Goal: Task Accomplishment & Management: Manage account settings

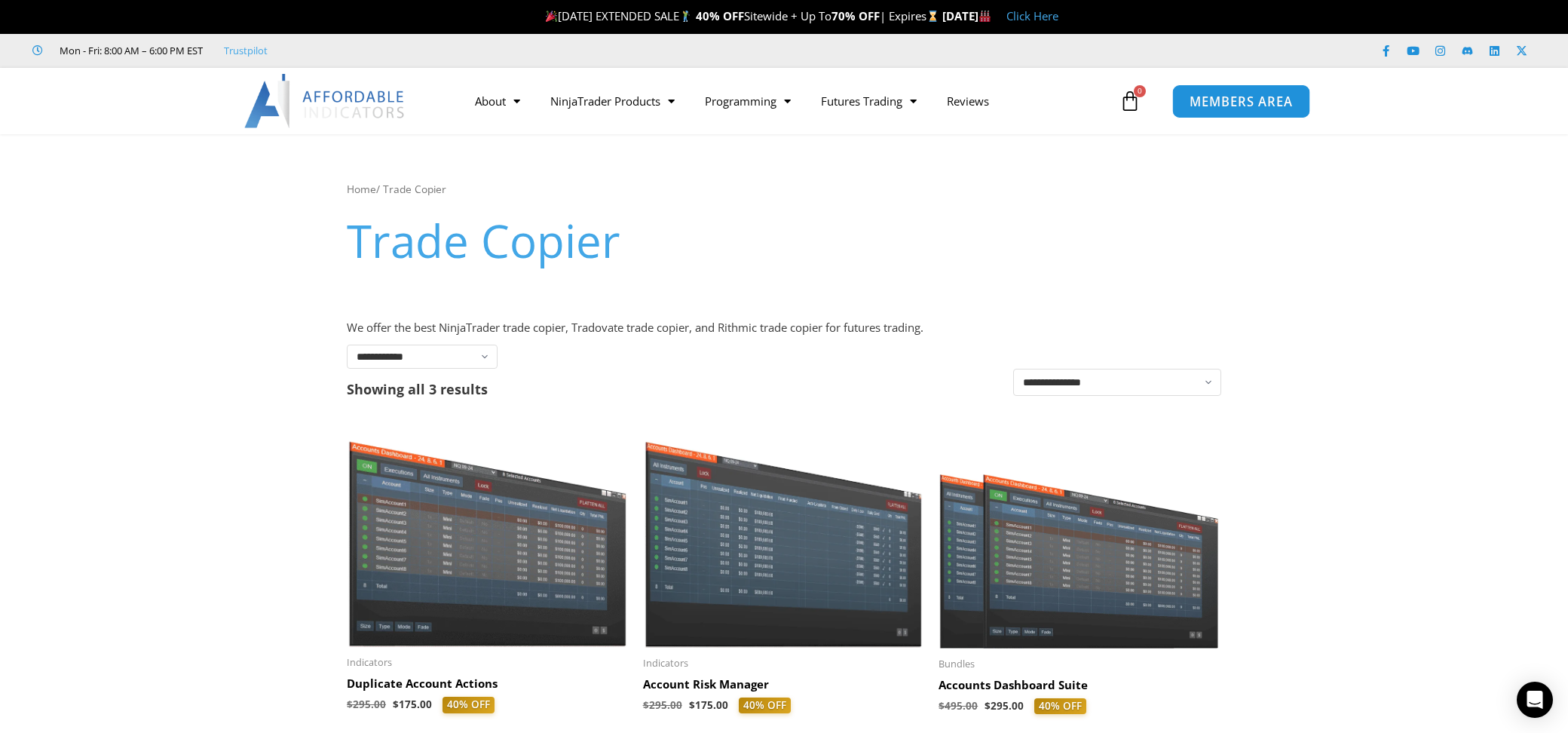
drag, startPoint x: 1242, startPoint y: 95, endPoint x: 1270, endPoint y: 101, distance: 28.6
click at [1241, 95] on span "MEMBERS AREA" at bounding box center [1240, 101] width 104 height 13
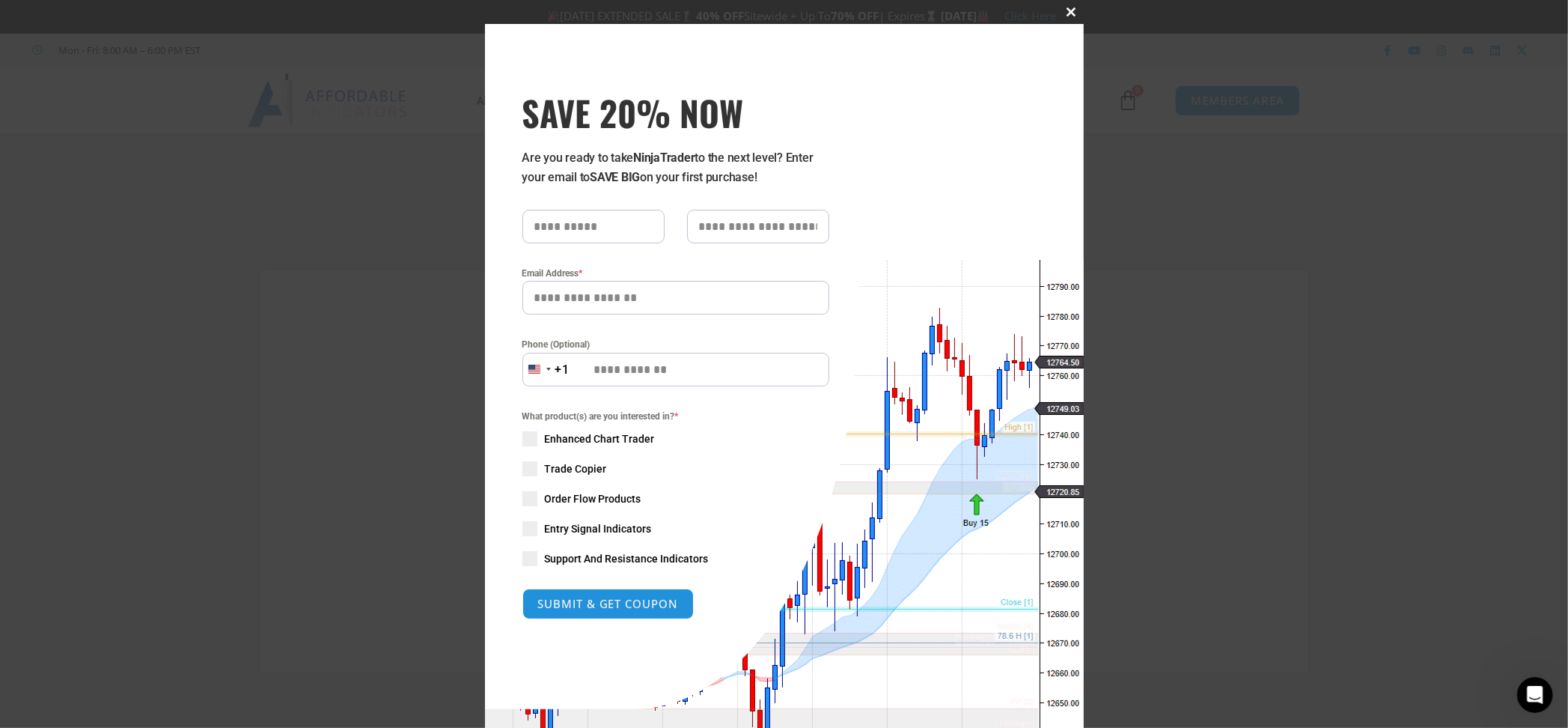
type input "**********"
click at [1067, 12] on span at bounding box center [1072, 12] width 24 height 9
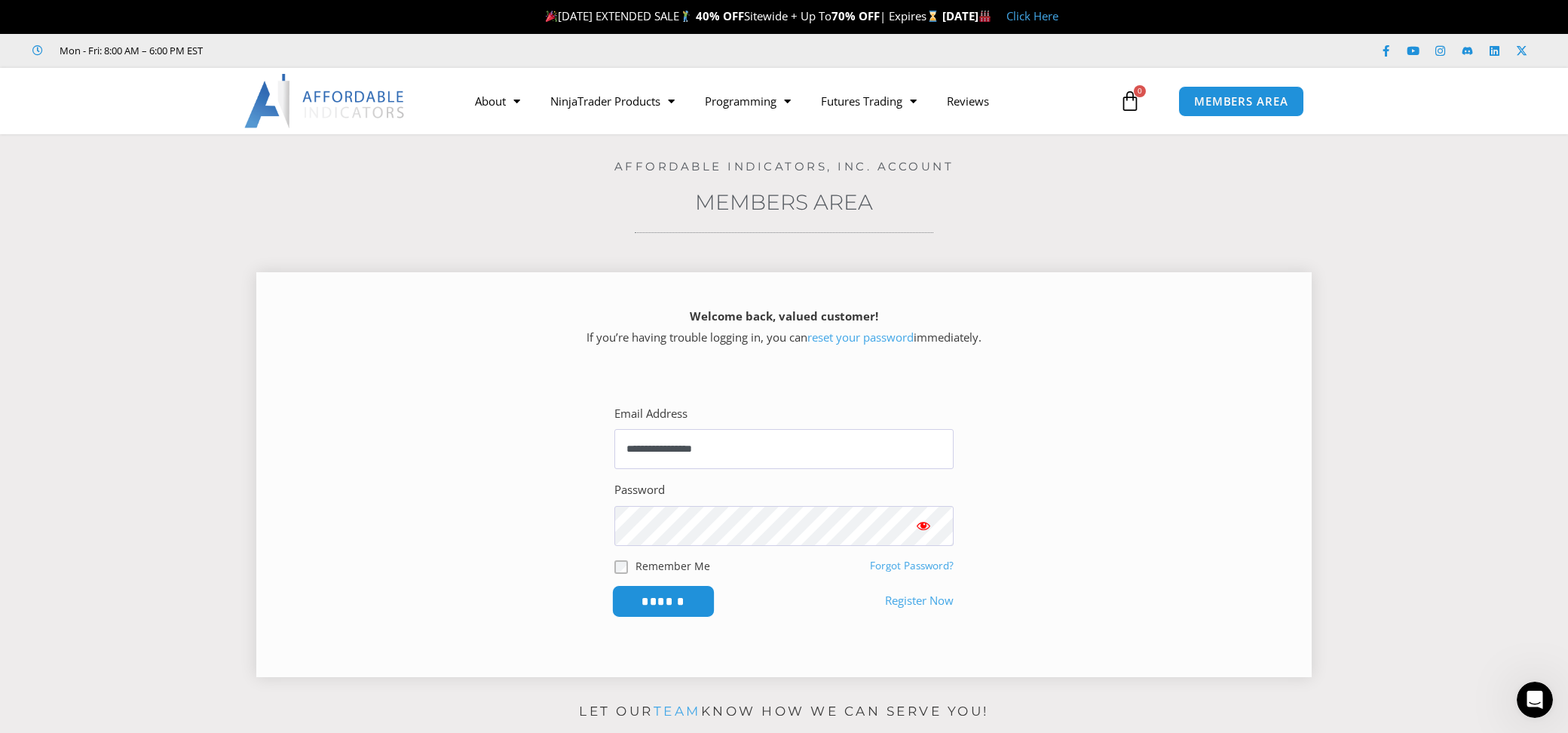
click at [674, 604] on input "******" at bounding box center [663, 602] width 104 height 32
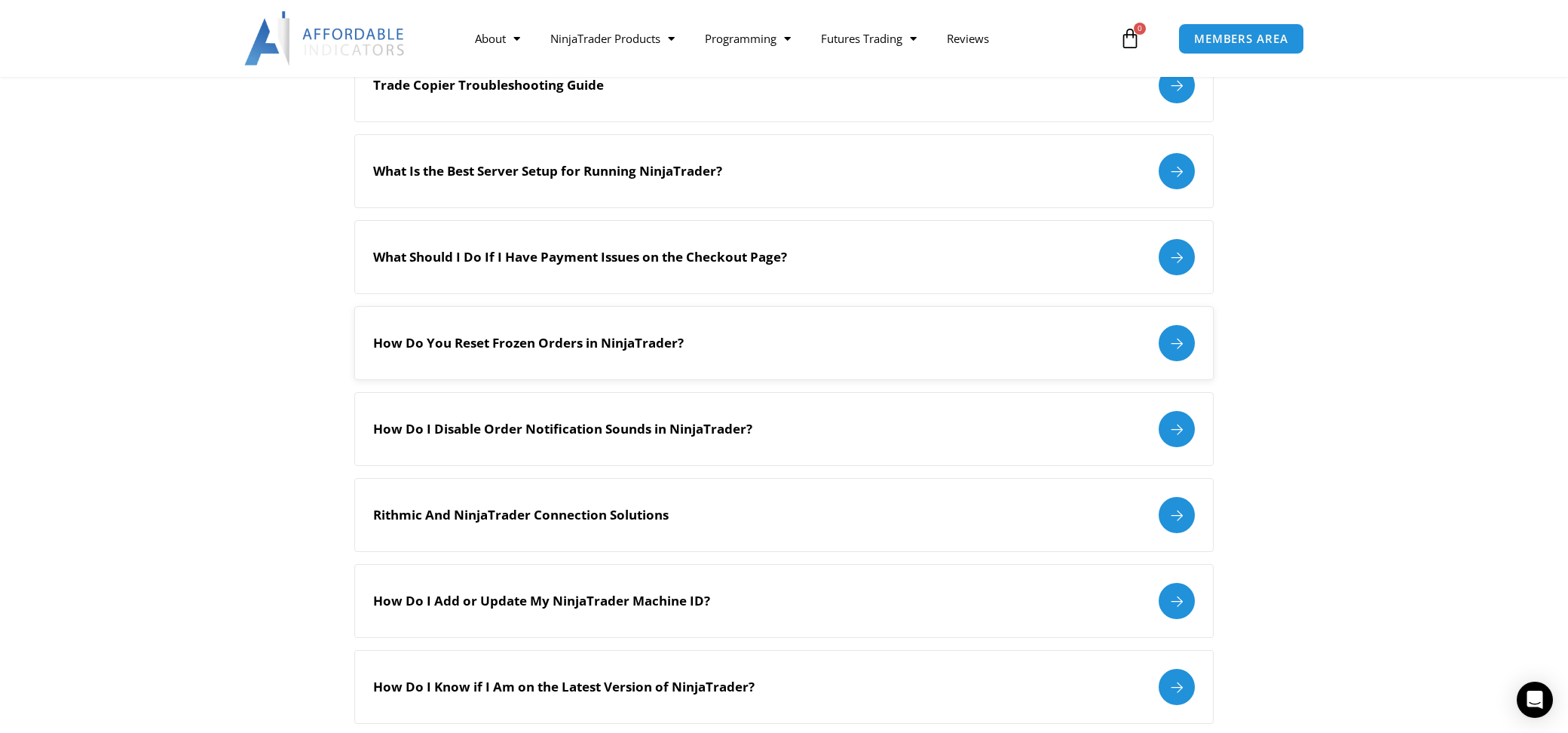
scroll to position [1131, 0]
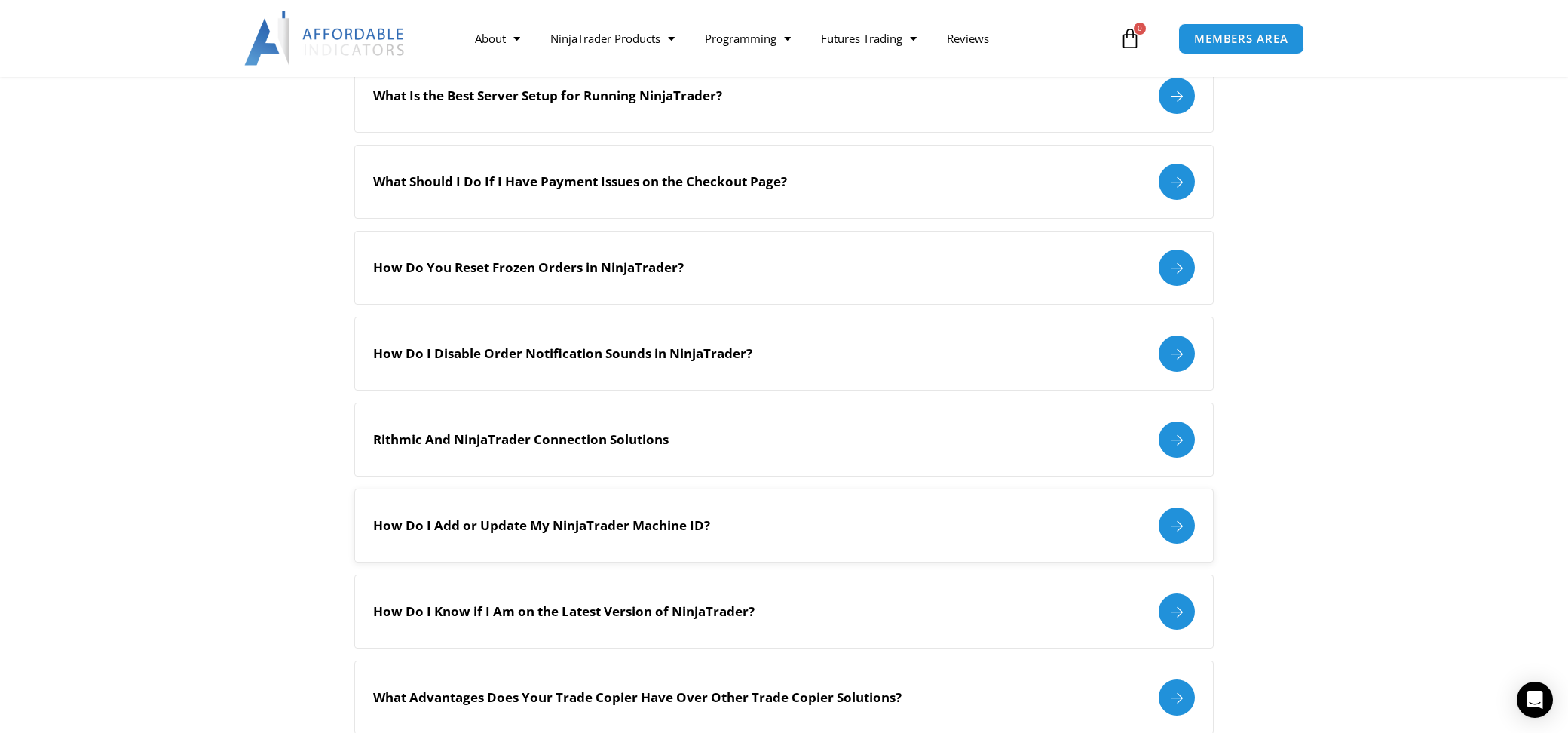
click at [627, 517] on h2 "How Do I Add or Update My NinjaTrader Machine ID?" at bounding box center [541, 525] width 337 height 16
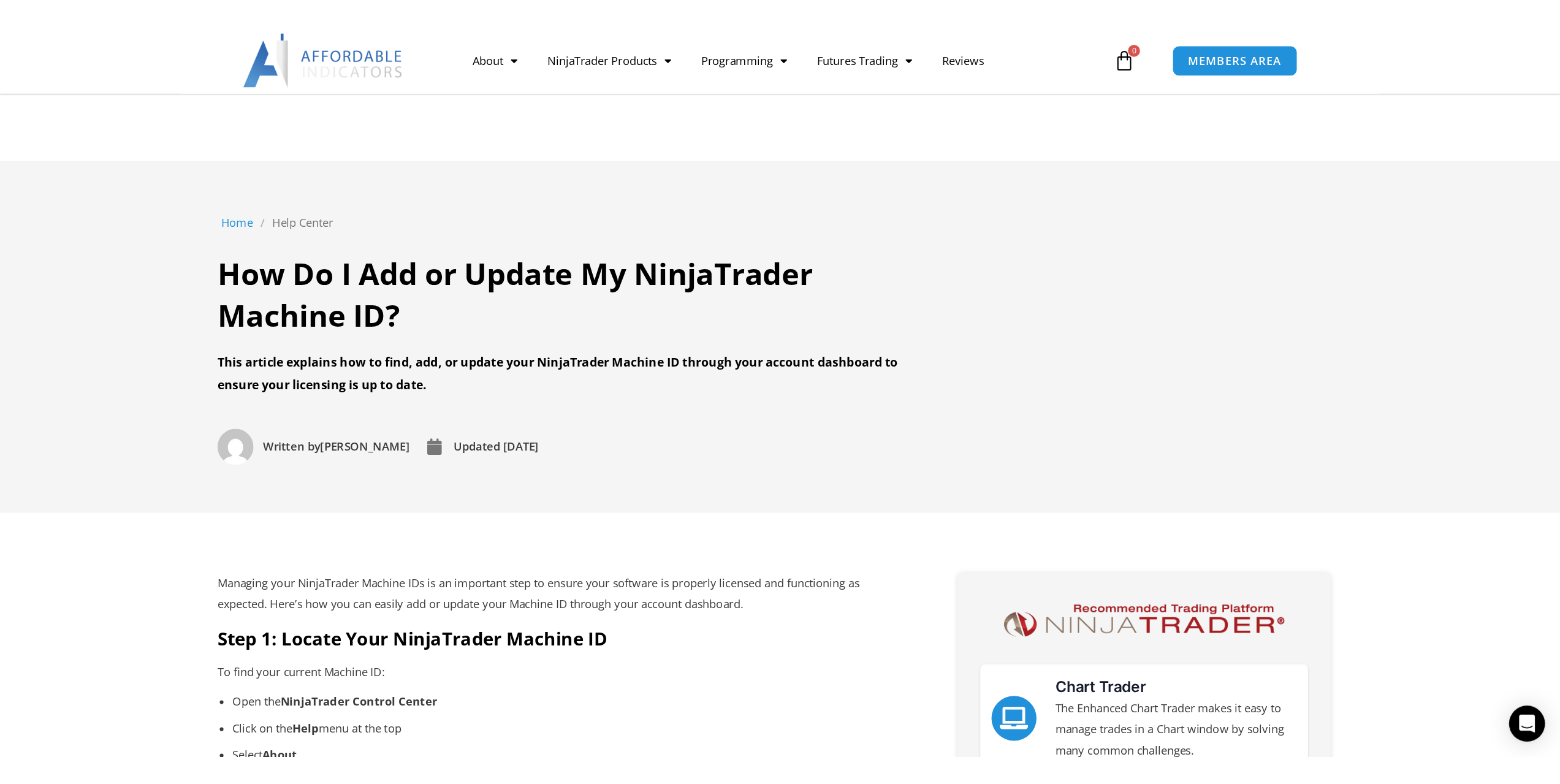
scroll to position [367, 0]
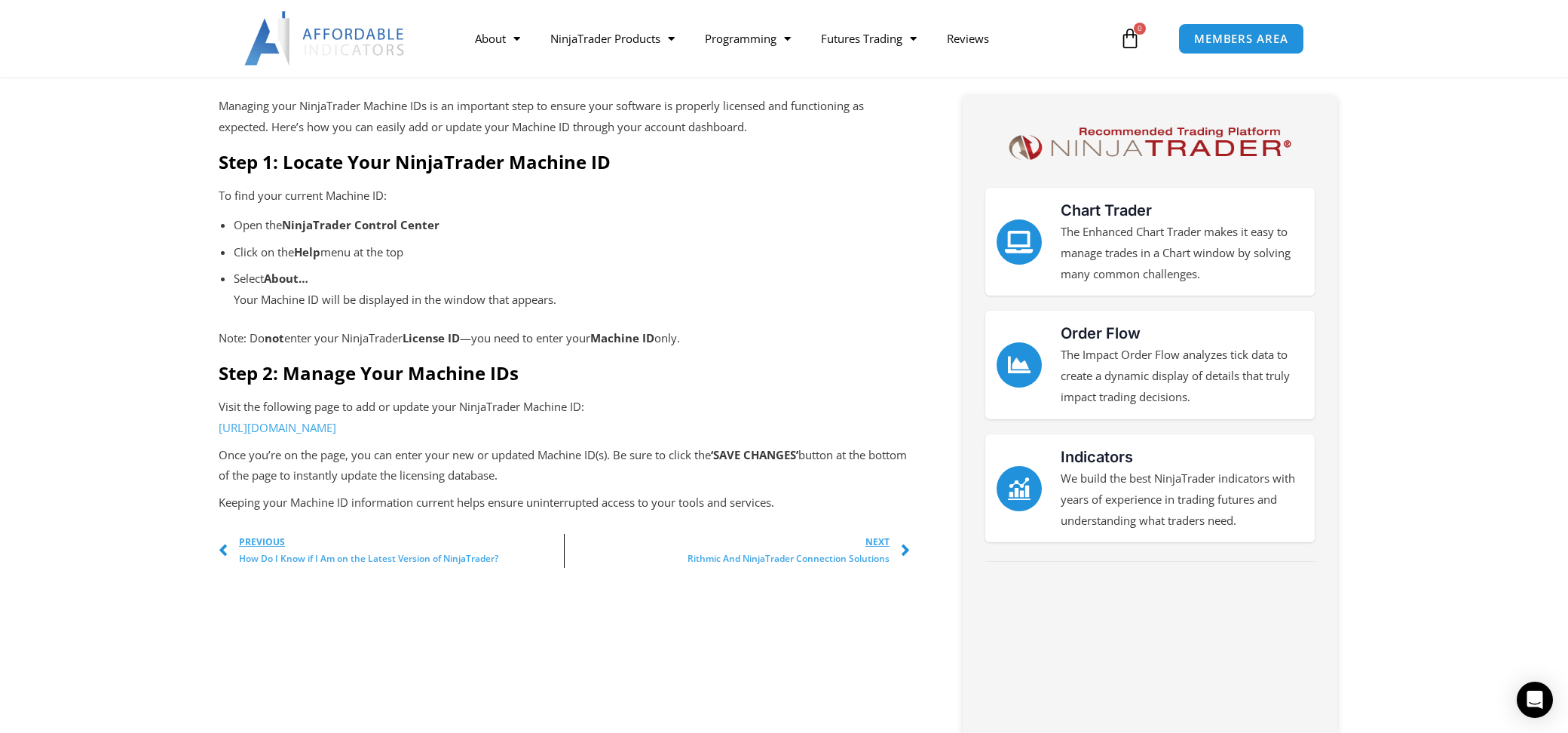
click at [336, 431] on link "https://affordableindicators.com/members-area/ninjatrader-machine-ids/" at bounding box center [277, 427] width 118 height 15
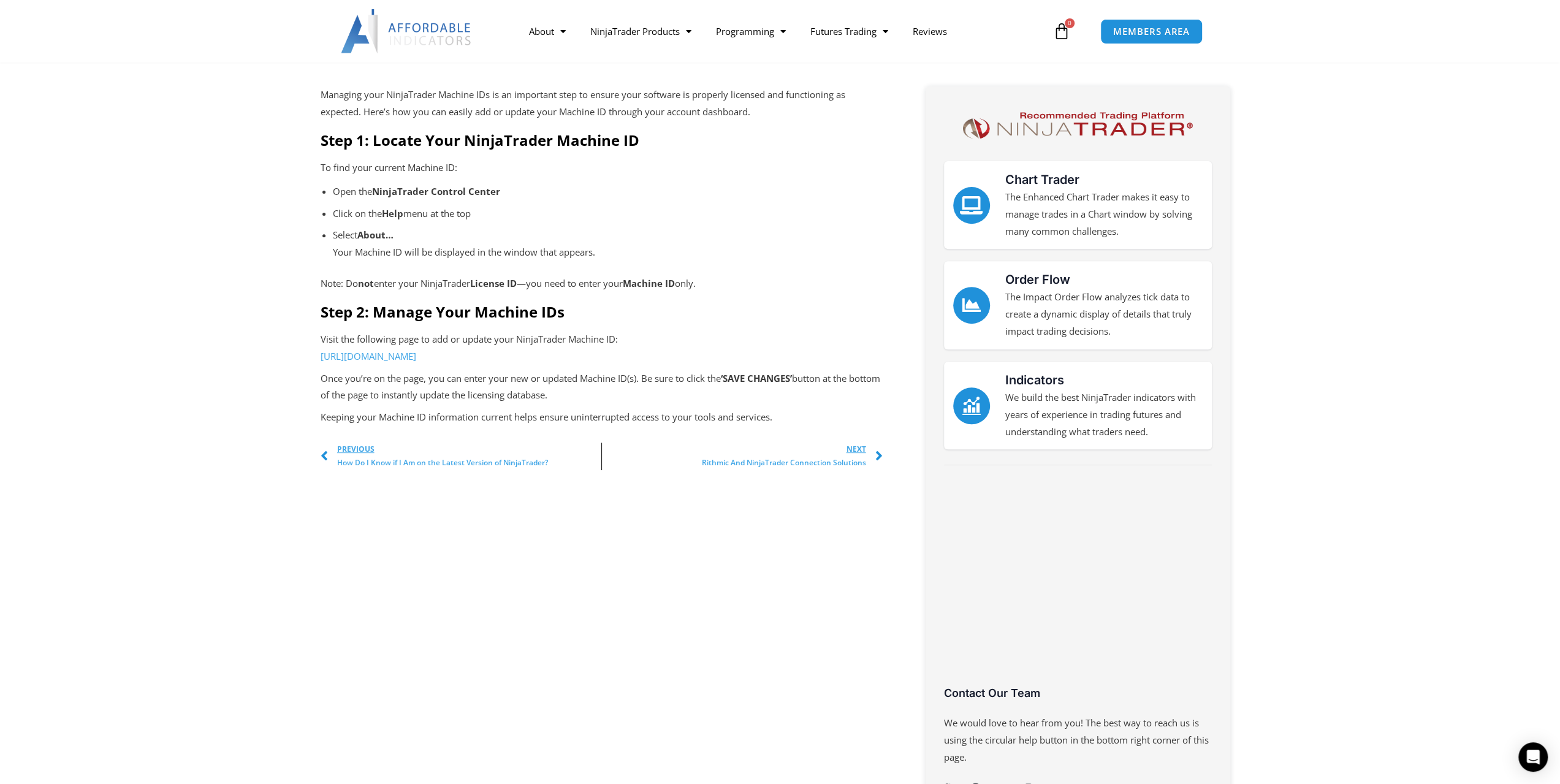
click at [548, 208] on p "Click on the Help menu at the top" at bounding box center [602, 213] width 537 height 17
click at [846, 466] on span "Rithmic And NinjaTrader Connection Solutions" at bounding box center [784, 463] width 164 height 13
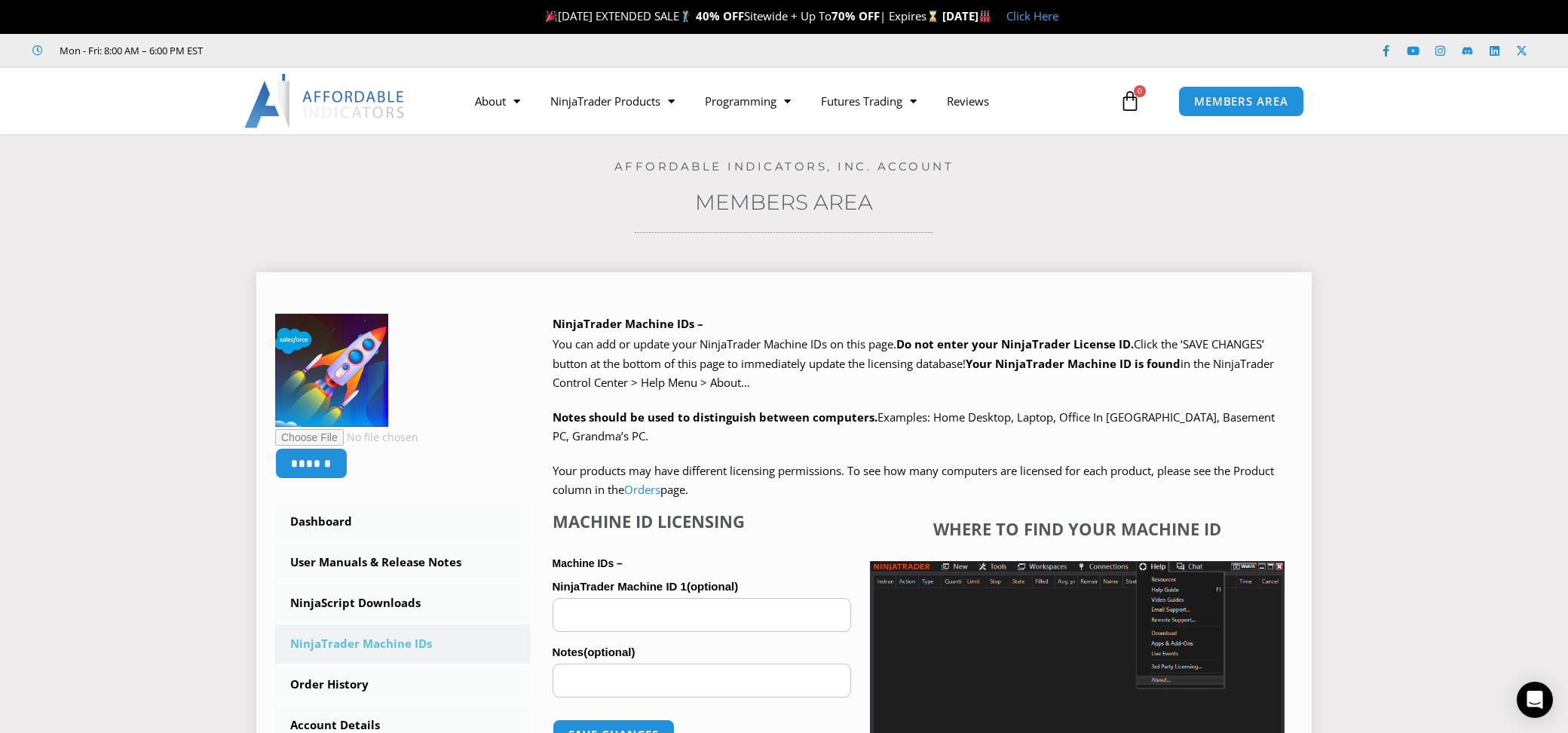
click at [613, 611] on input "NinjaTrader Machine ID 1 (optional)" at bounding box center [702, 615] width 299 height 34
drag, startPoint x: 613, startPoint y: 611, endPoint x: 587, endPoint y: 611, distance: 26.0
click at [588, 610] on input "NinjaTrader Machine ID 1 (optional)" at bounding box center [702, 615] width 299 height 34
paste input "**********"
type input "**********"
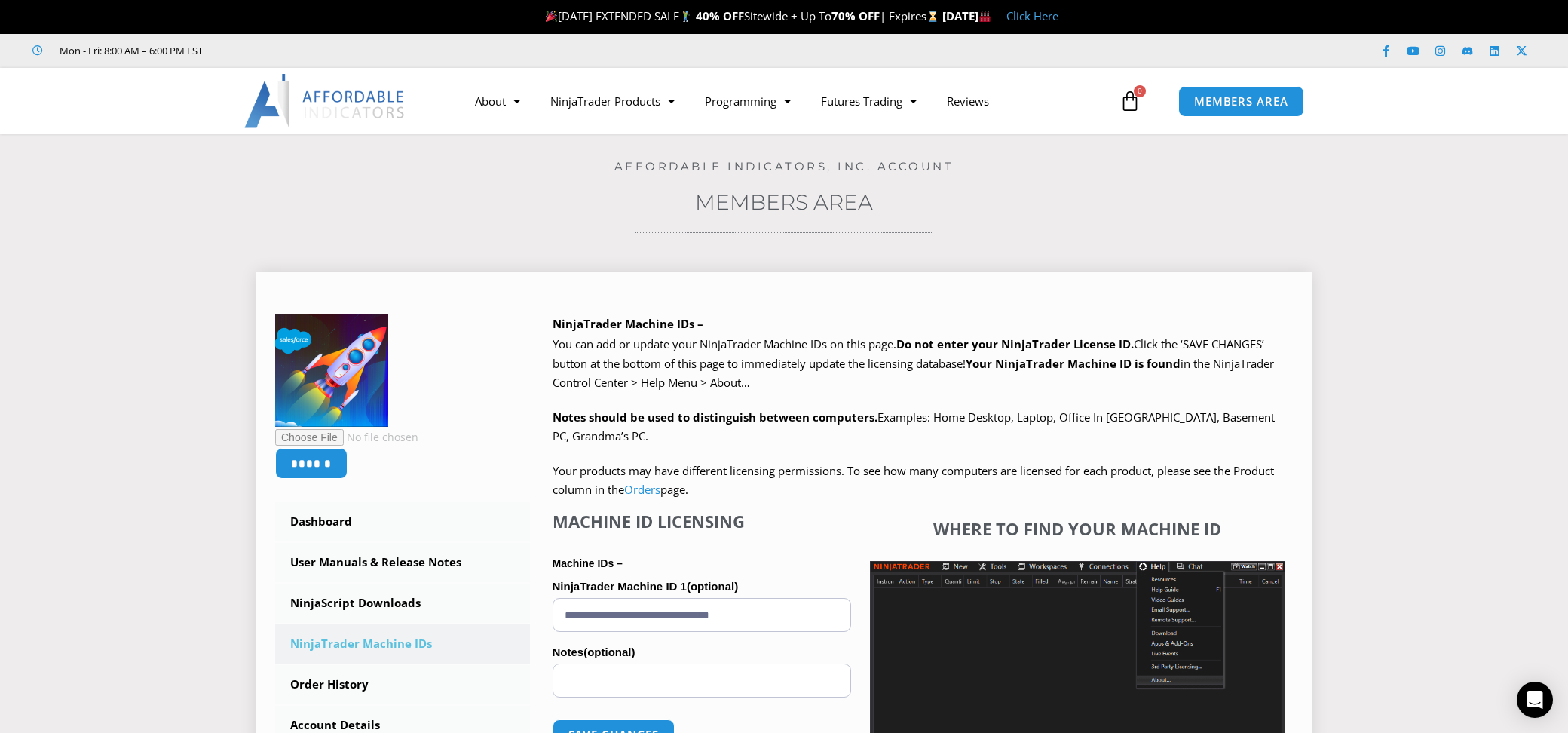
click at [628, 674] on input "Notes (optional)" at bounding box center [702, 681] width 299 height 34
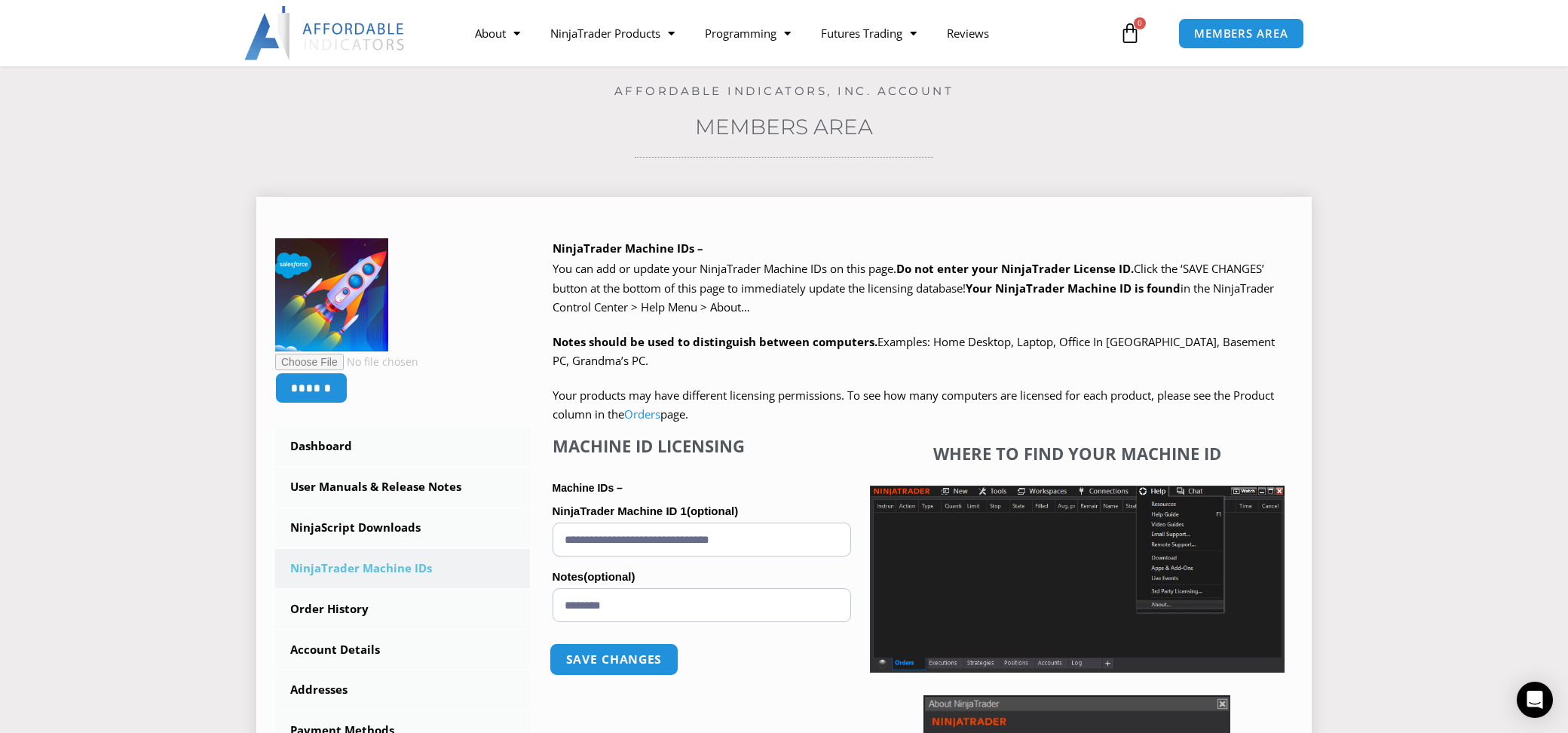
type input "********"
click at [640, 655] on button "Save changes" at bounding box center [613, 659] width 129 height 32
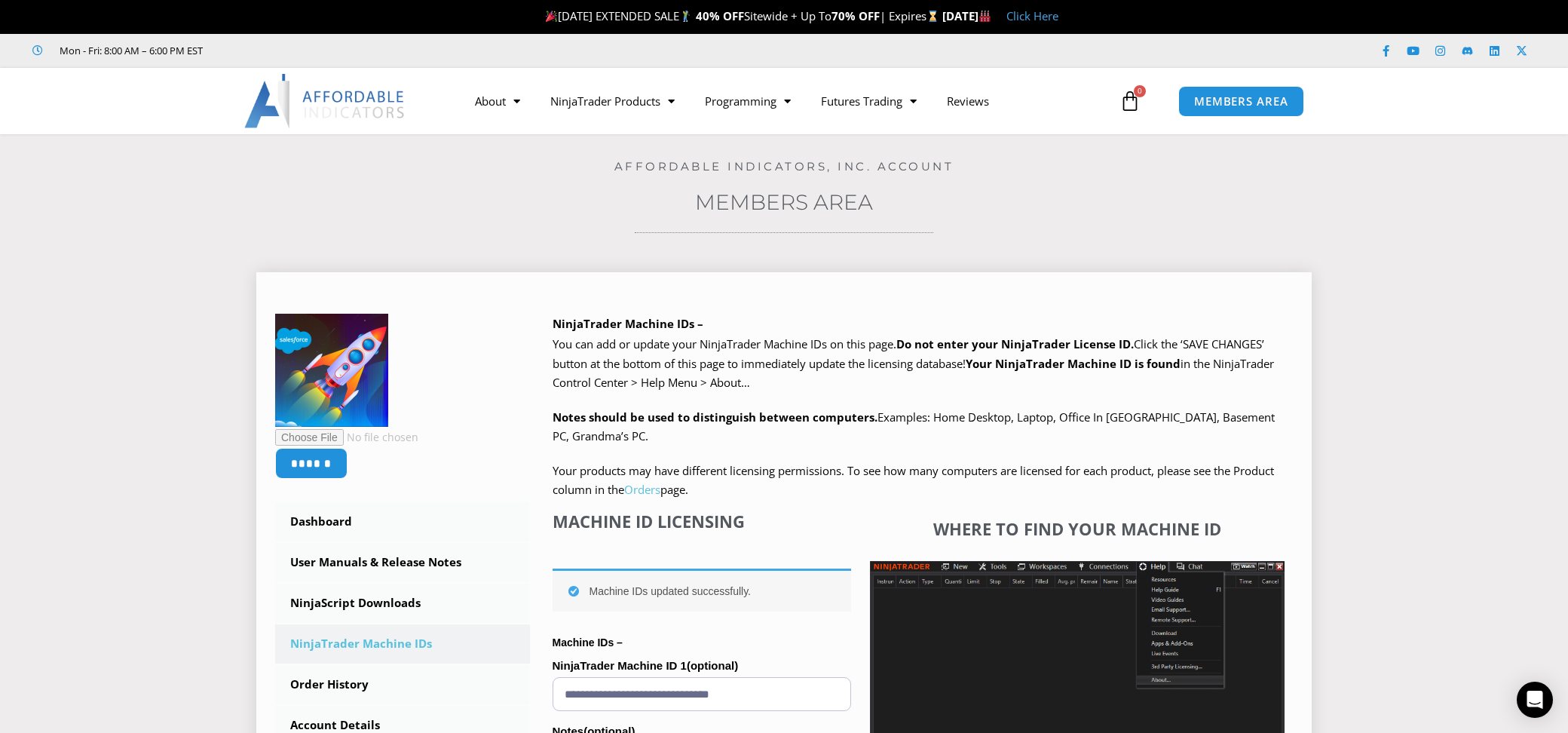
click at [660, 489] on link "Orders" at bounding box center [642, 489] width 36 height 15
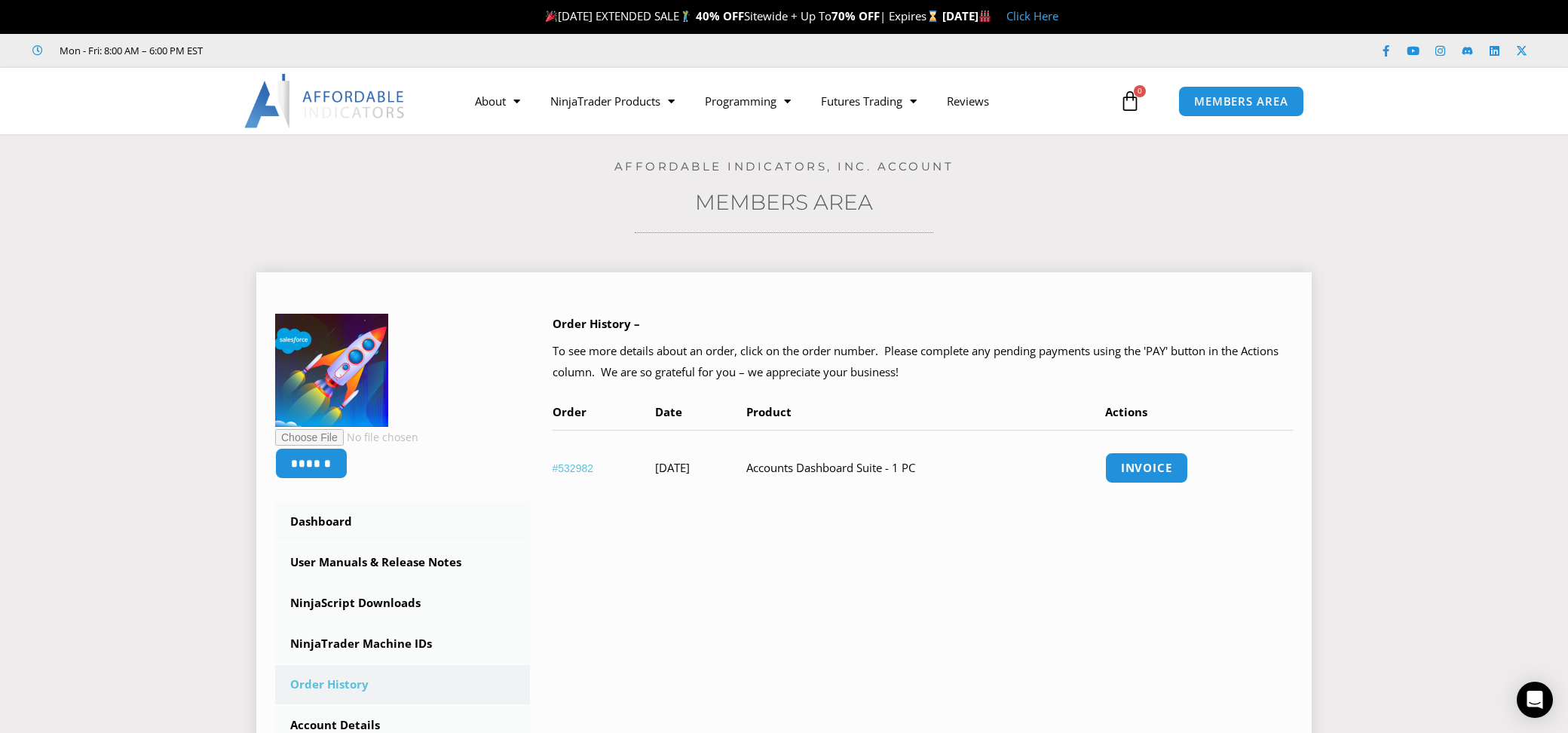
click at [572, 463] on link "#532982" at bounding box center [573, 467] width 41 height 12
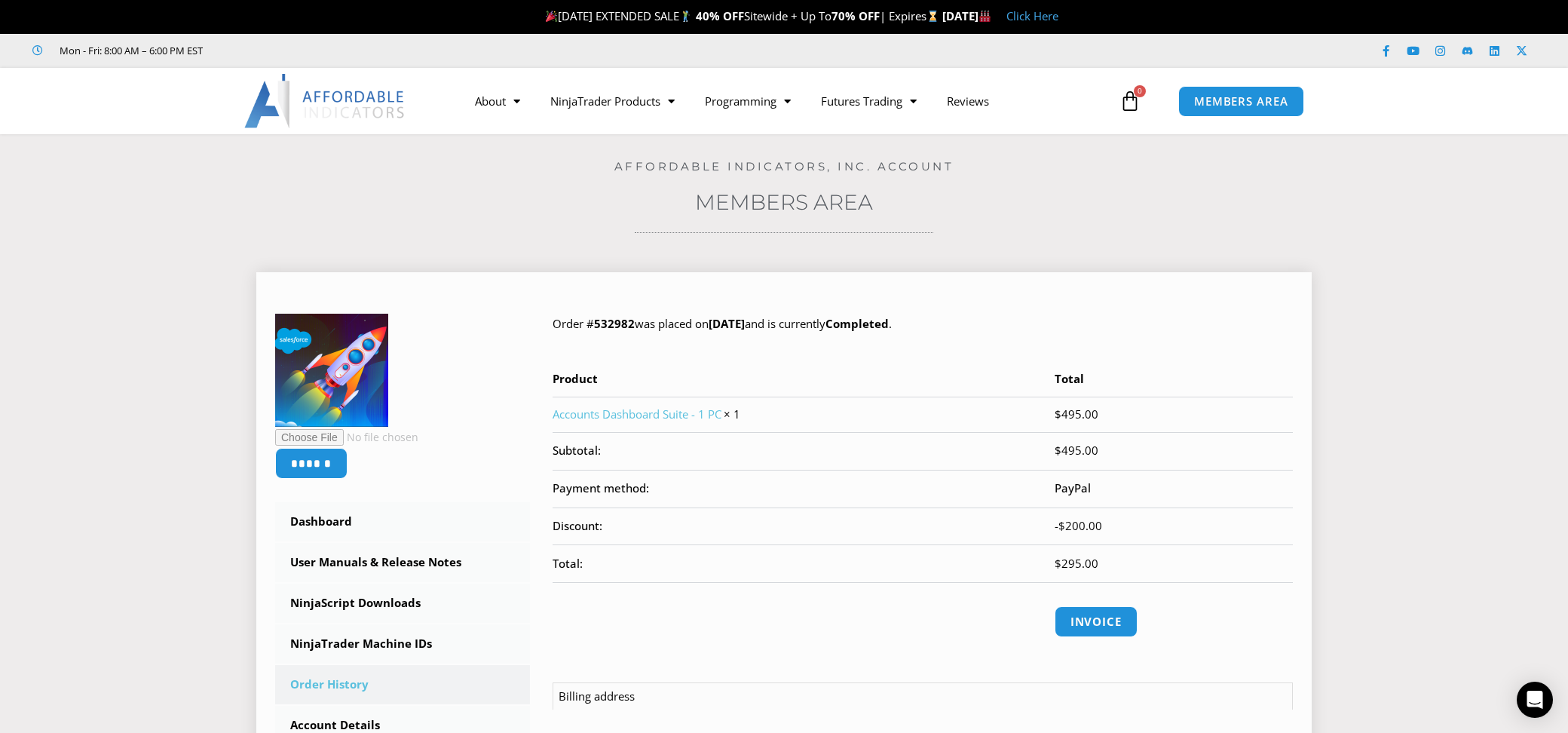
click at [680, 413] on link "Accounts Dashboard Suite - 1 PC" at bounding box center [637, 413] width 169 height 15
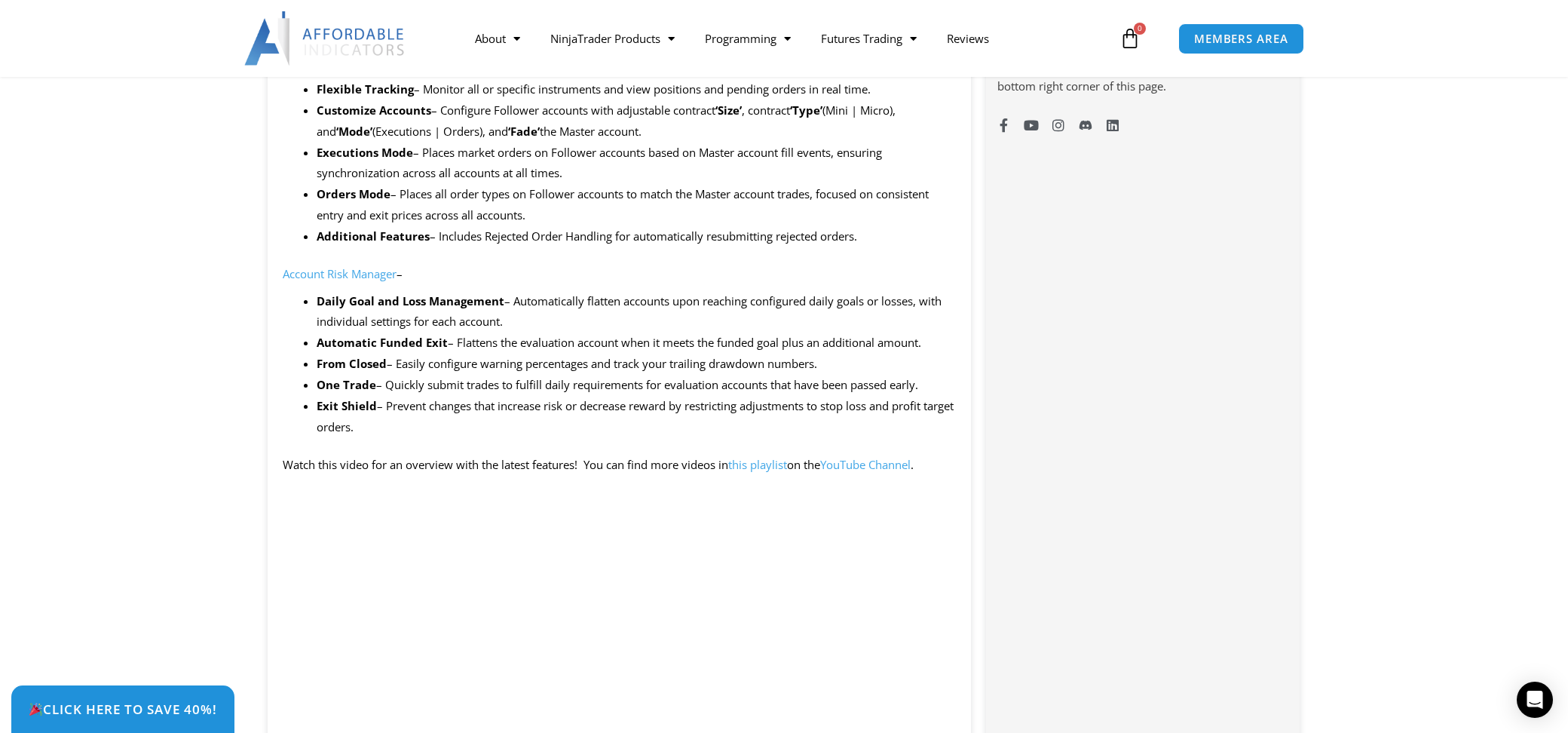
scroll to position [1131, 0]
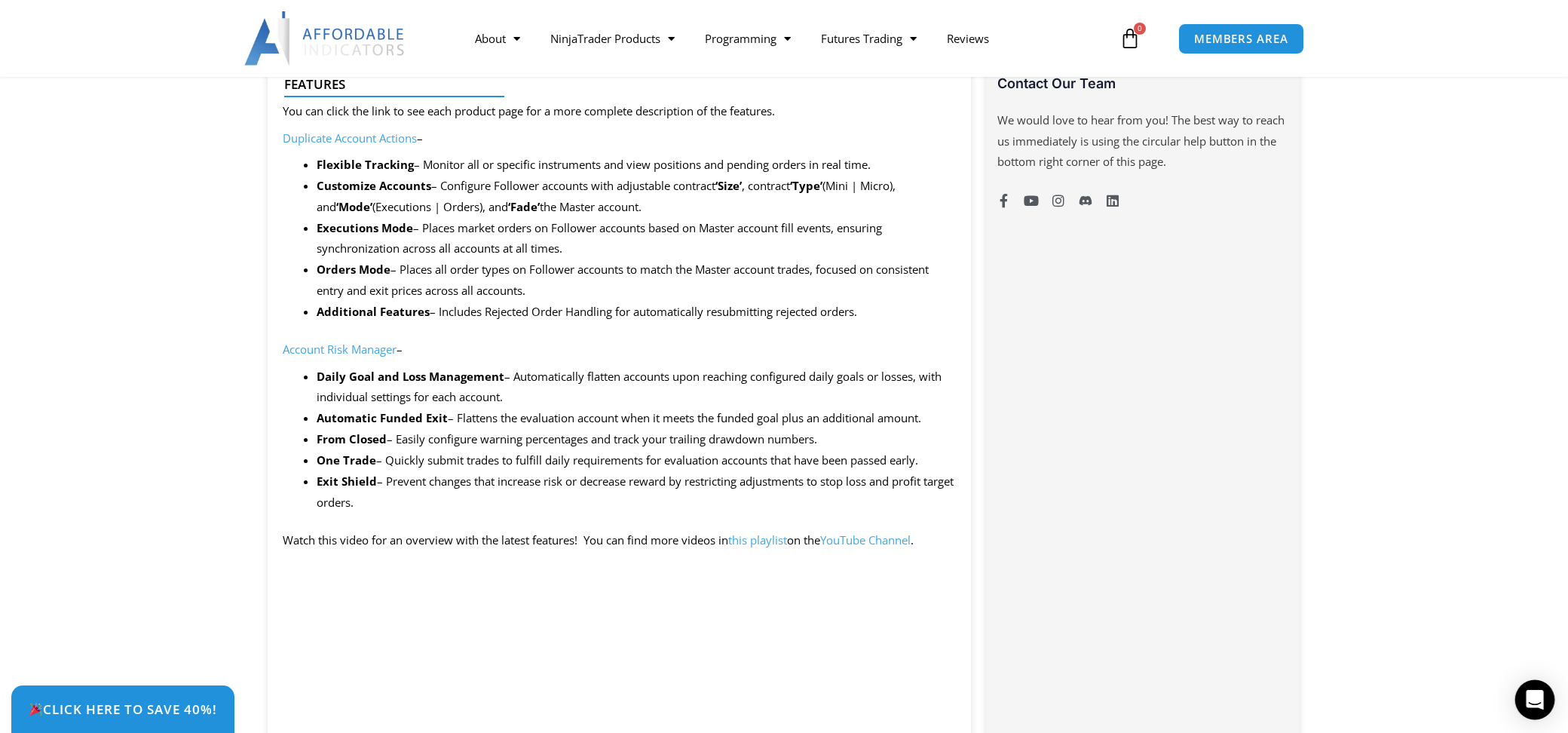
click at [1533, 692] on icon "Open Intercom Messenger" at bounding box center [1534, 700] width 17 height 20
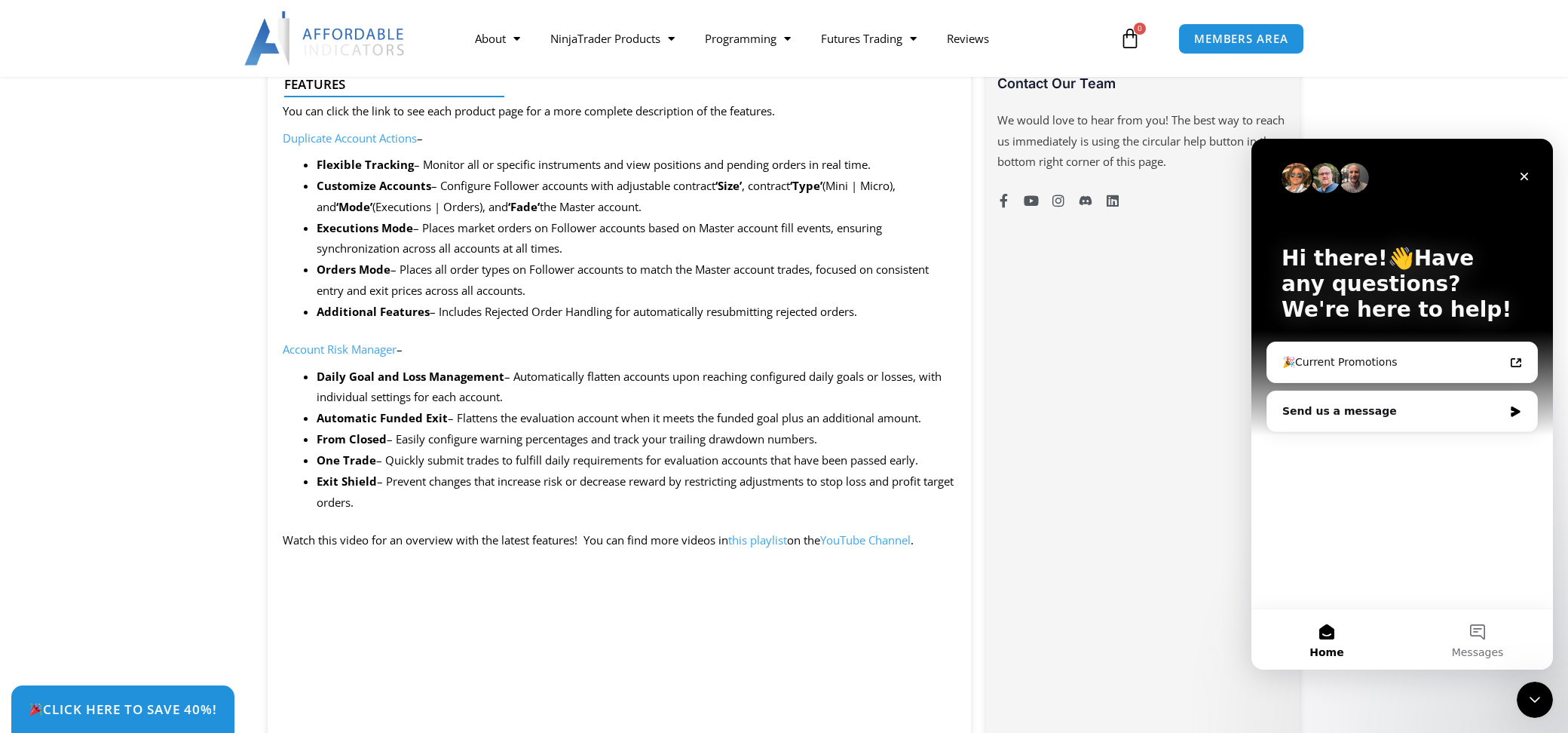
scroll to position [0, 0]
click at [1522, 173] on icon "Close" at bounding box center [1523, 176] width 12 height 12
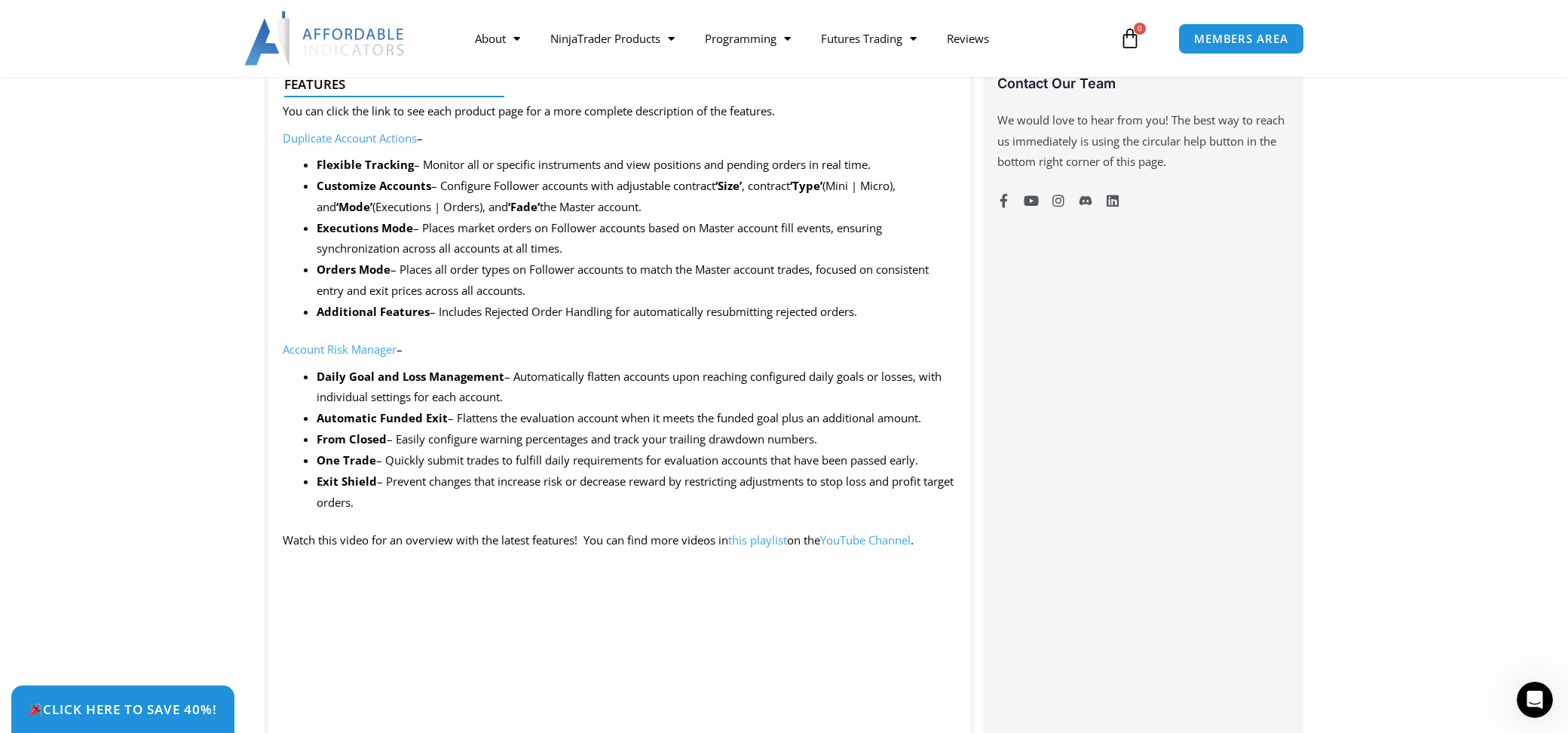
scroll to position [603, 0]
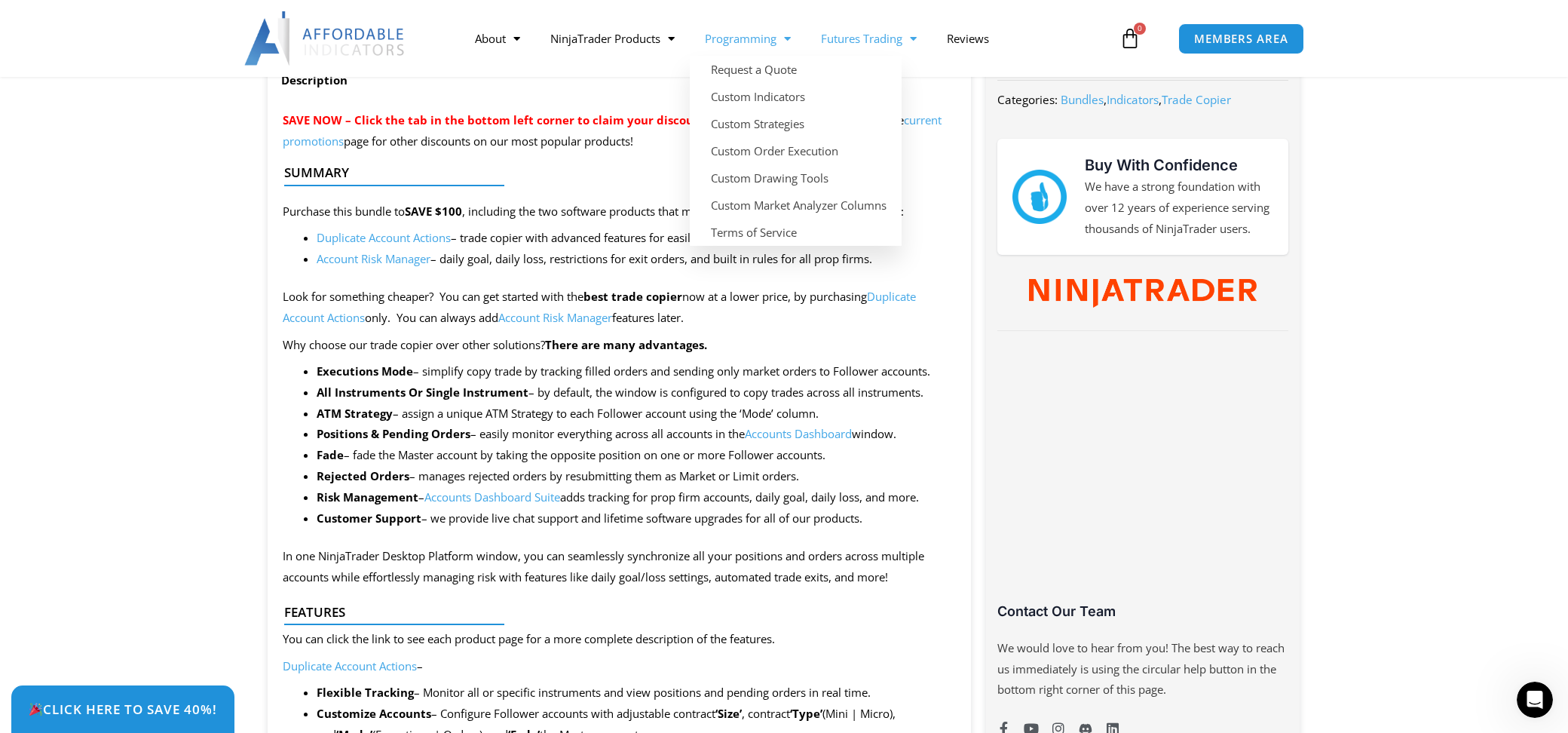
click at [860, 46] on link "Futures Trading" at bounding box center [869, 38] width 126 height 35
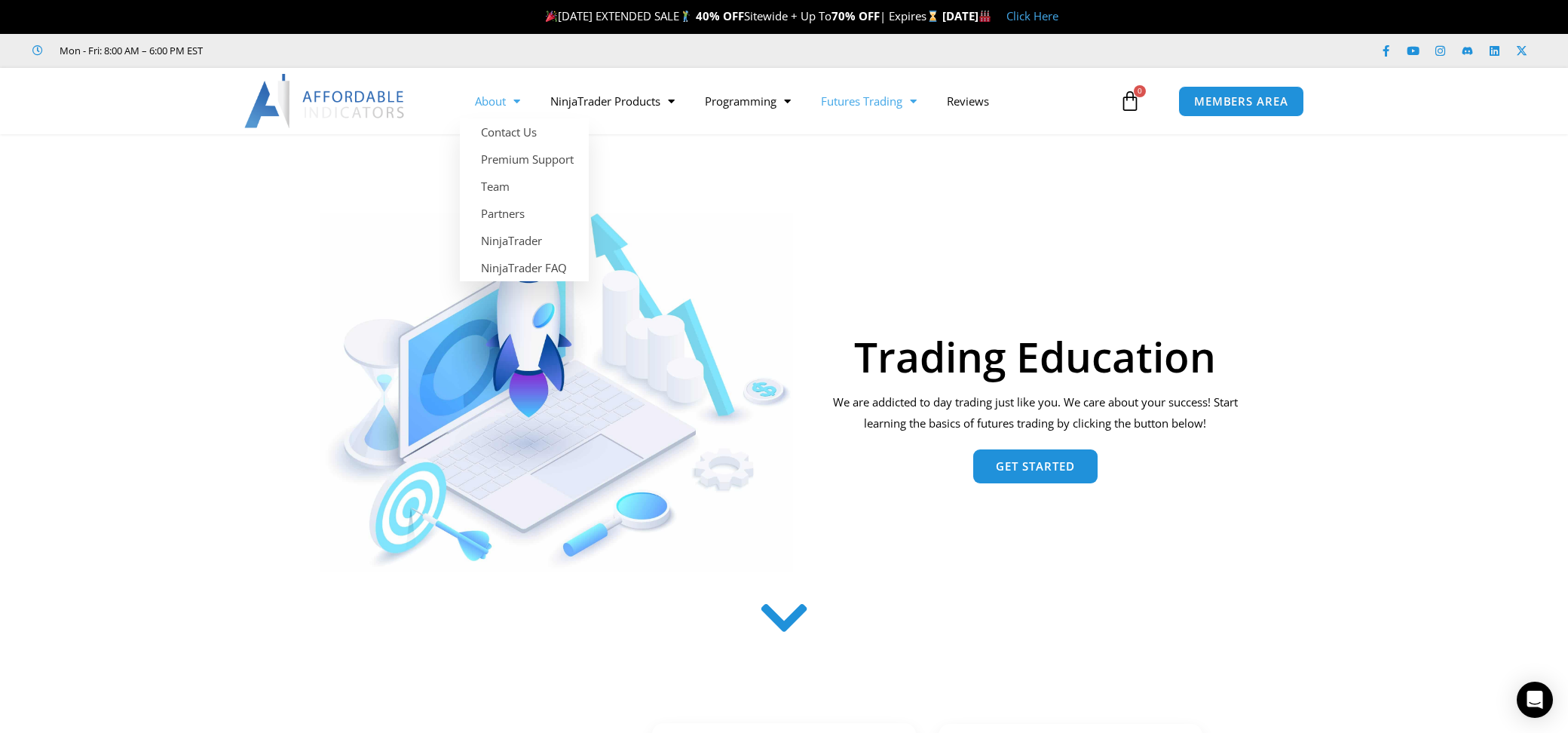
click at [356, 109] on img at bounding box center [325, 101] width 162 height 54
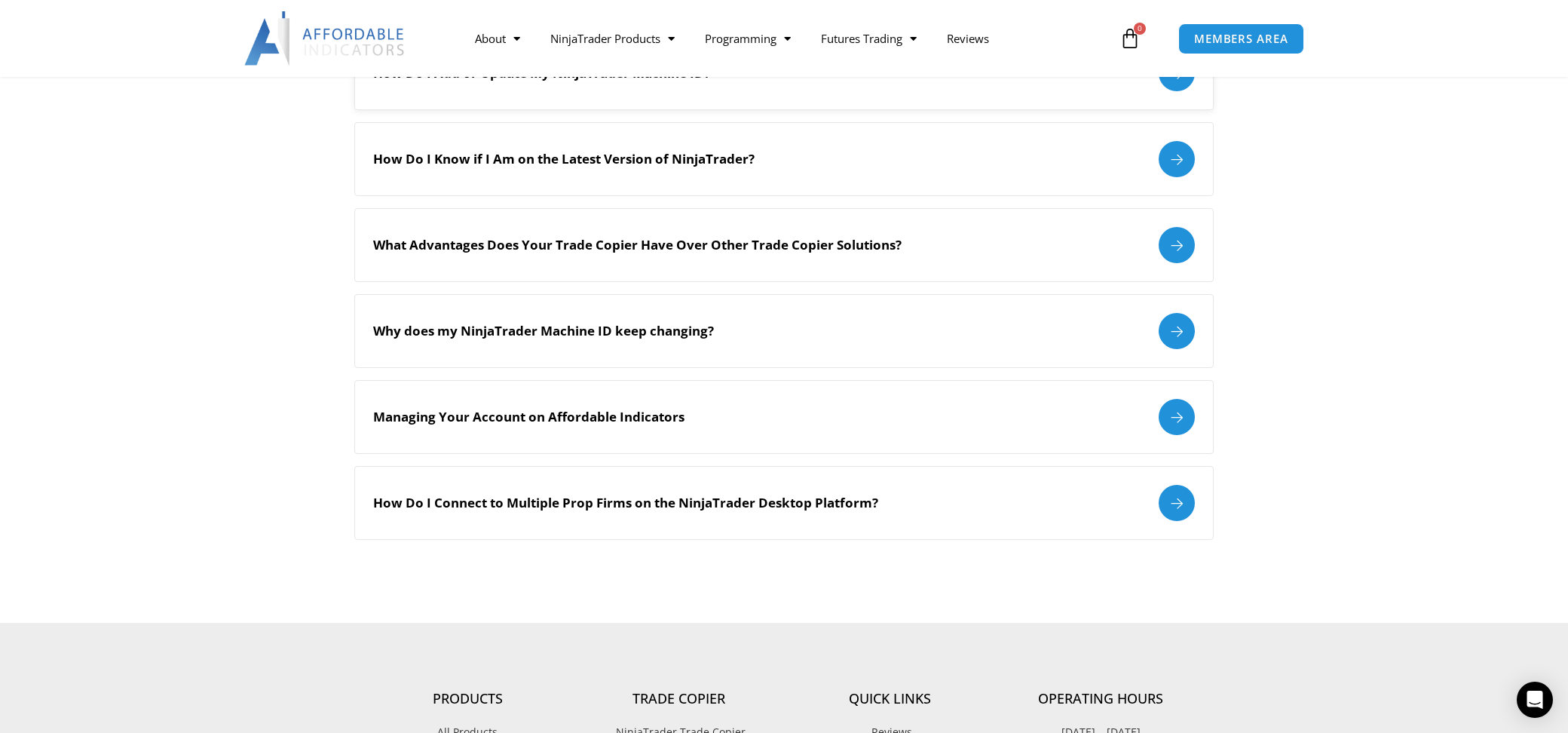
scroll to position [1659, 0]
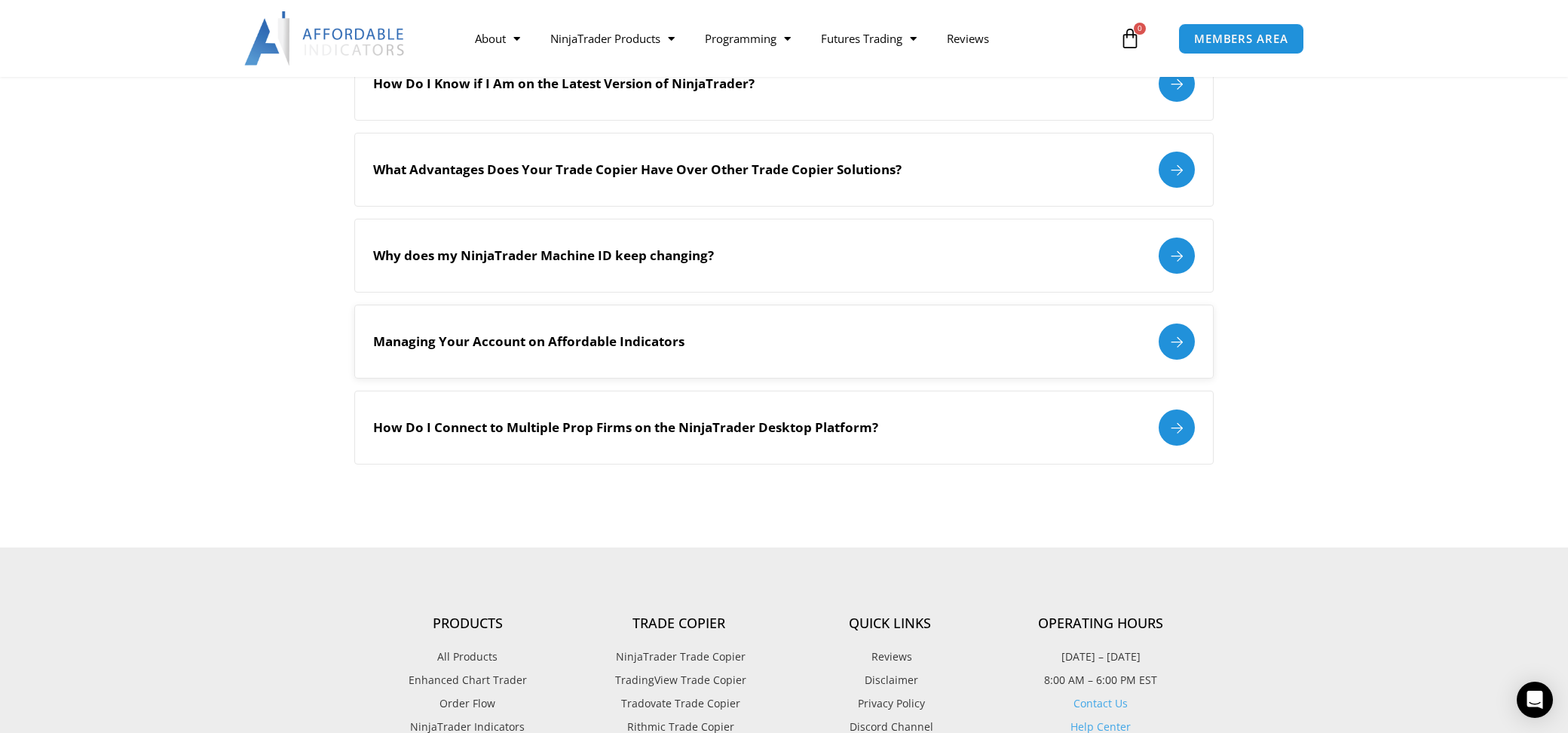
click at [608, 336] on h2 "Managing Your Account on Affordable Indicators" at bounding box center [528, 341] width 311 height 16
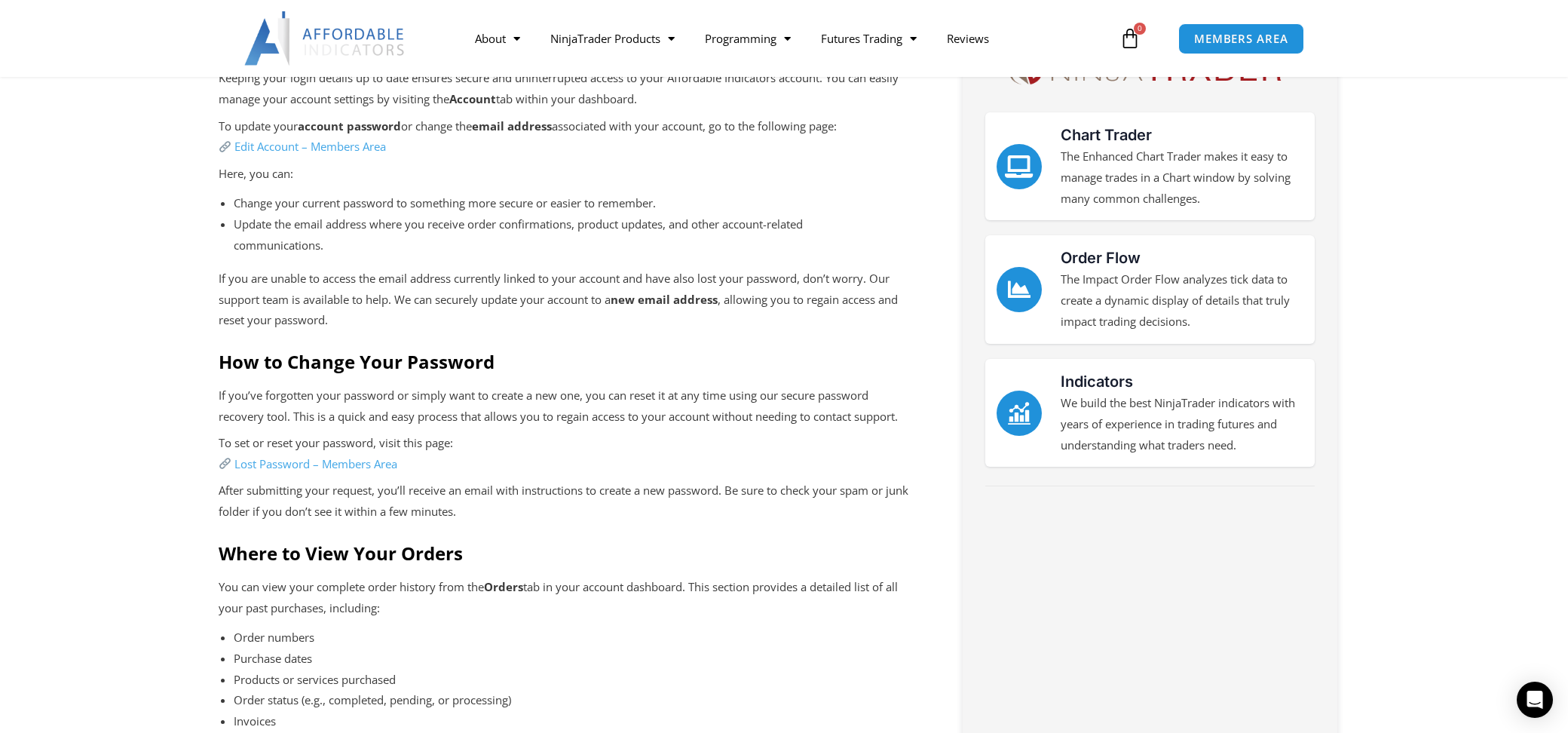
scroll to position [754, 0]
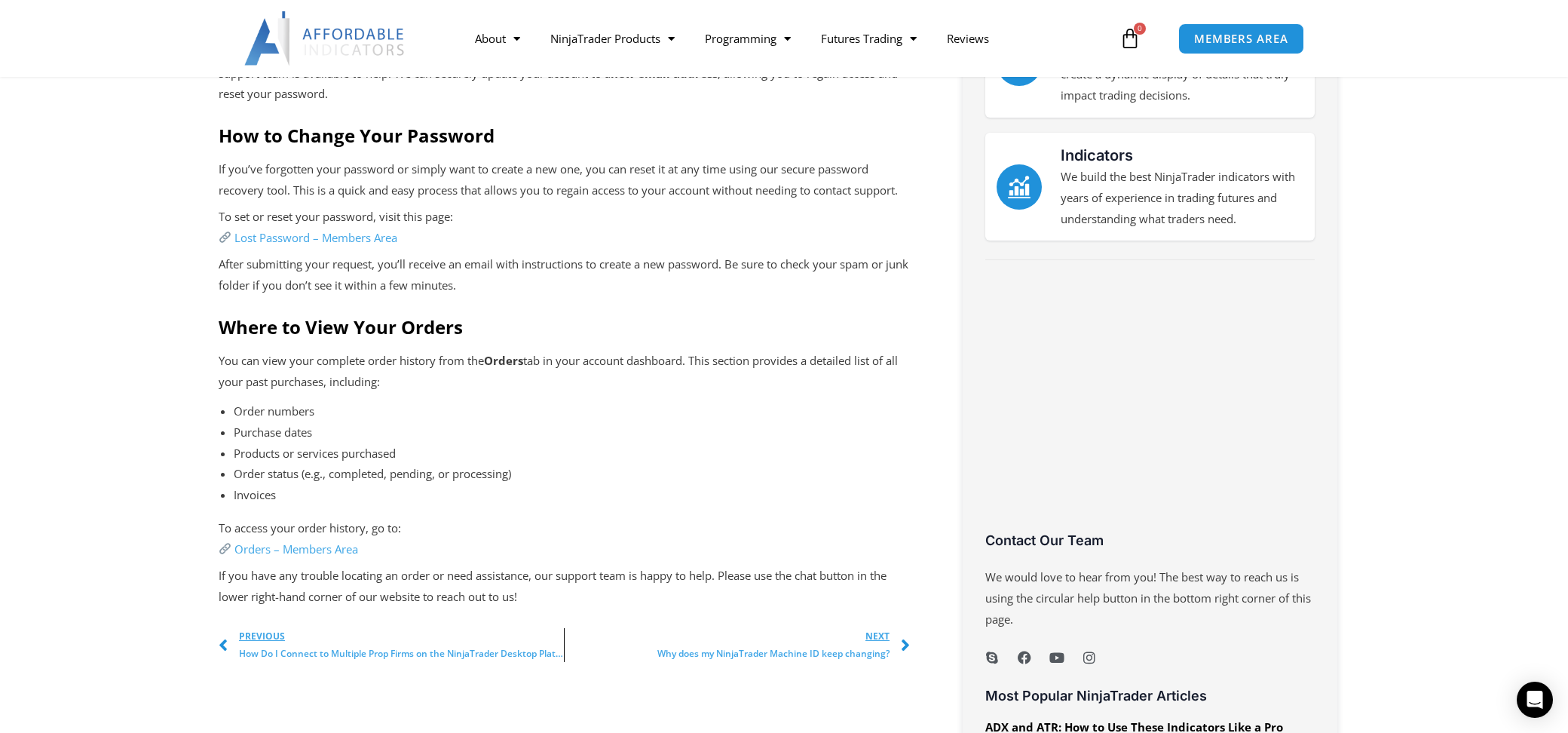
click at [339, 557] on link "Orders – Members Area" at bounding box center [295, 548] width 123 height 15
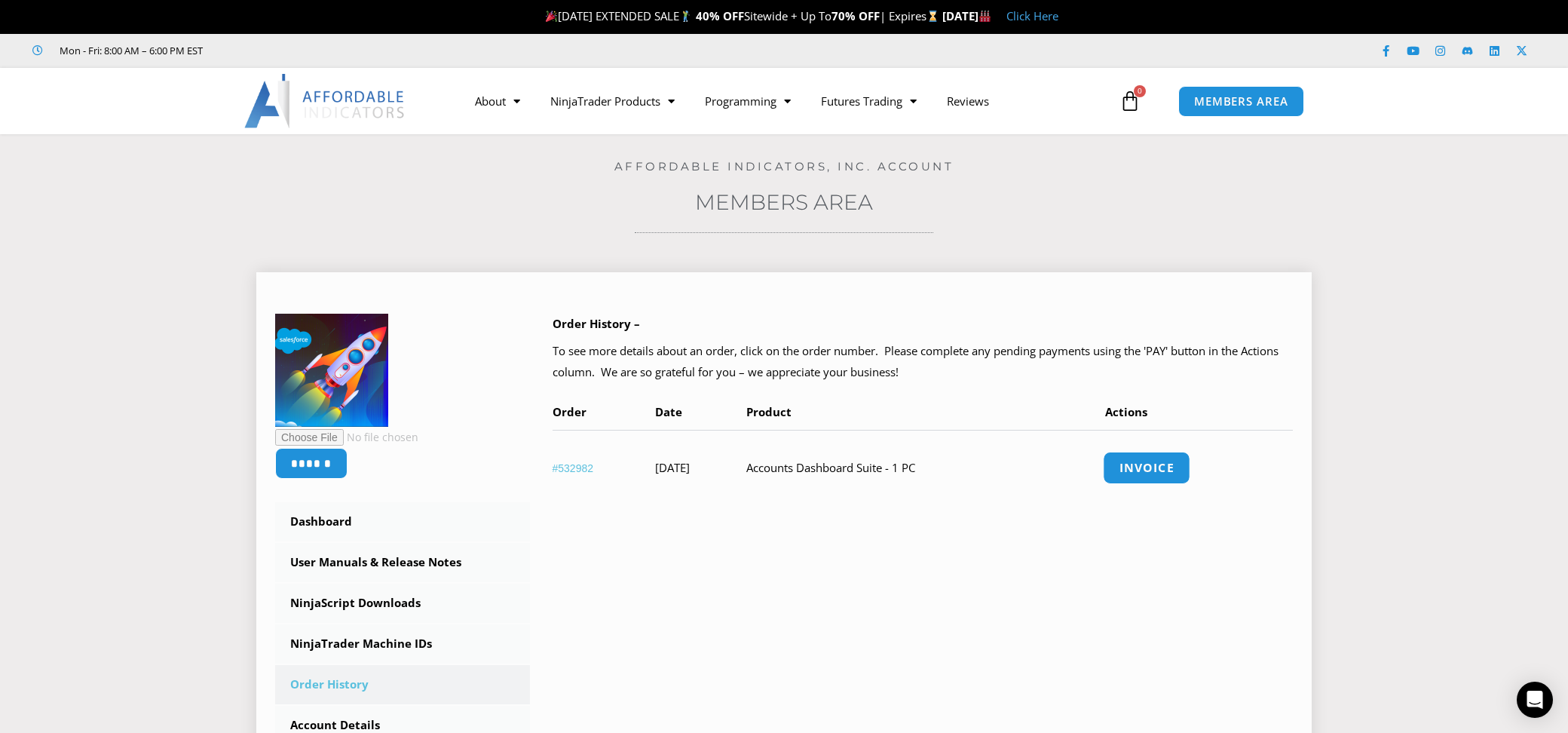
click at [1190, 471] on link "Invoice" at bounding box center [1146, 468] width 87 height 32
click at [1173, 462] on link "Invoice" at bounding box center [1146, 468] width 87 height 32
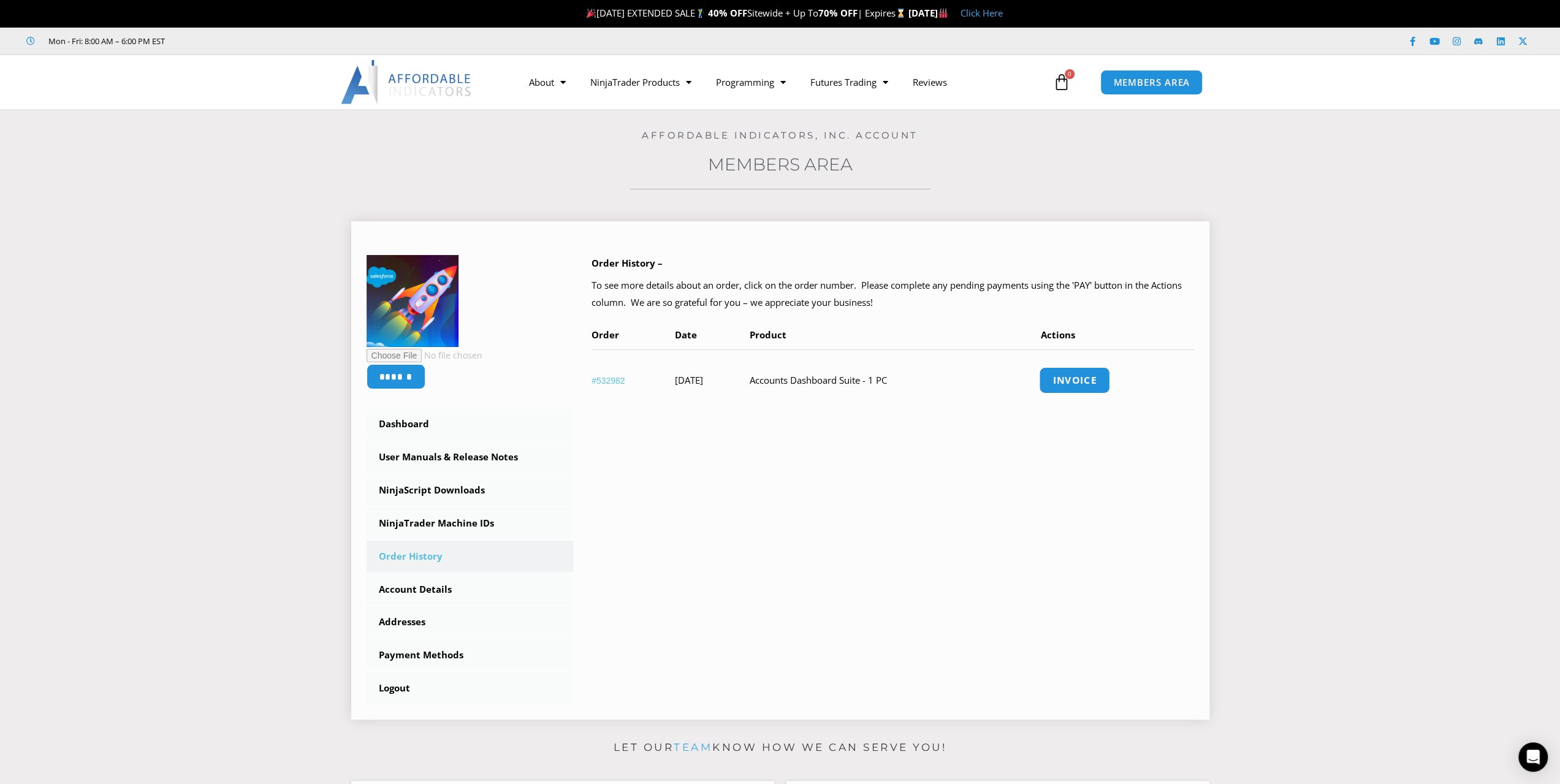
click at [1102, 388] on link "Invoice" at bounding box center [1074, 381] width 71 height 26
click at [444, 488] on link "NinjaScript Downloads" at bounding box center [470, 490] width 207 height 32
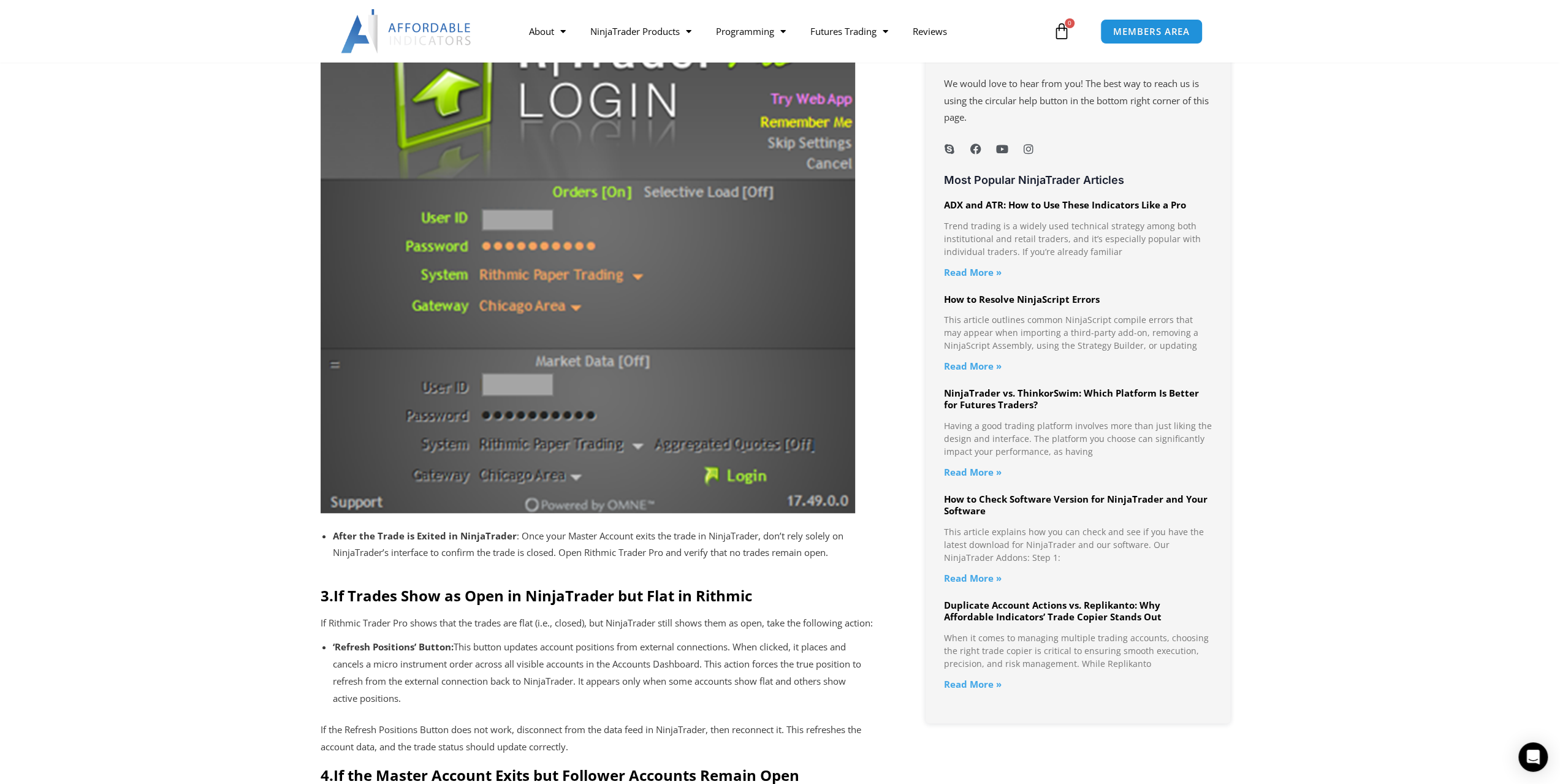
scroll to position [1410, 0]
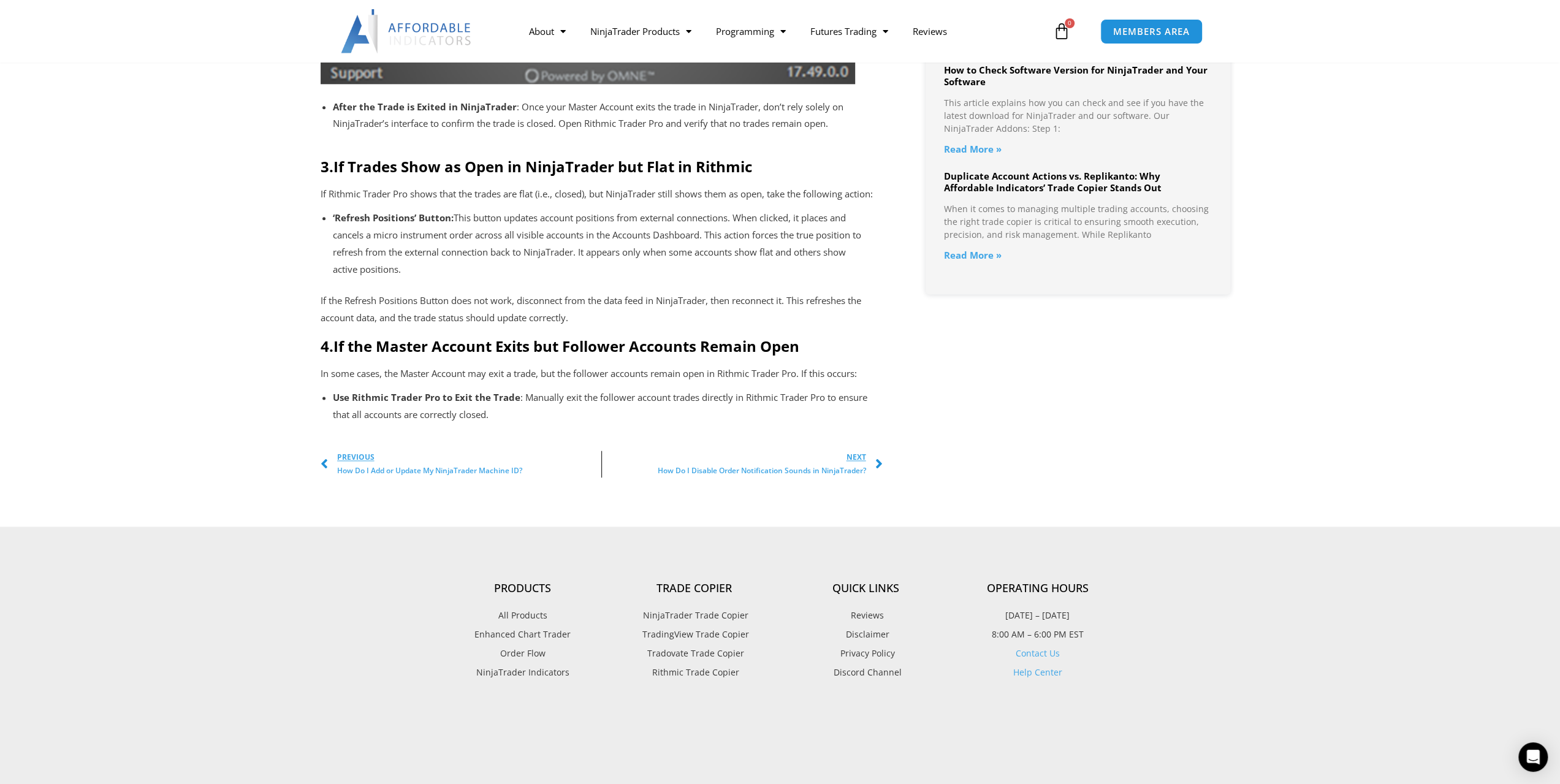
click at [861, 477] on span "How Do I Disable Order Notification Sounds in NinjaTrader?" at bounding box center [761, 471] width 209 height 13
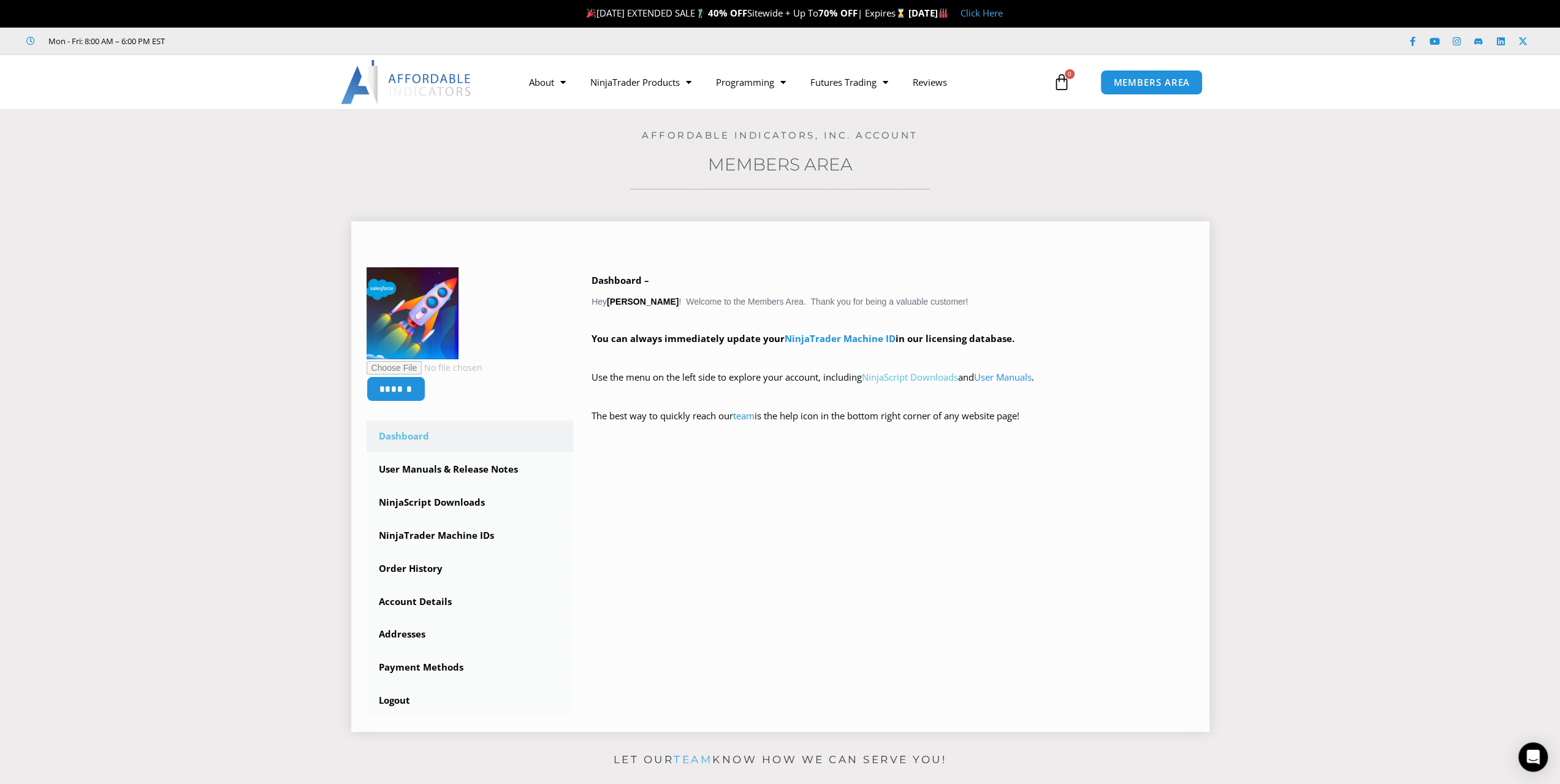
click at [914, 379] on link "NinjaScript Downloads" at bounding box center [909, 377] width 96 height 12
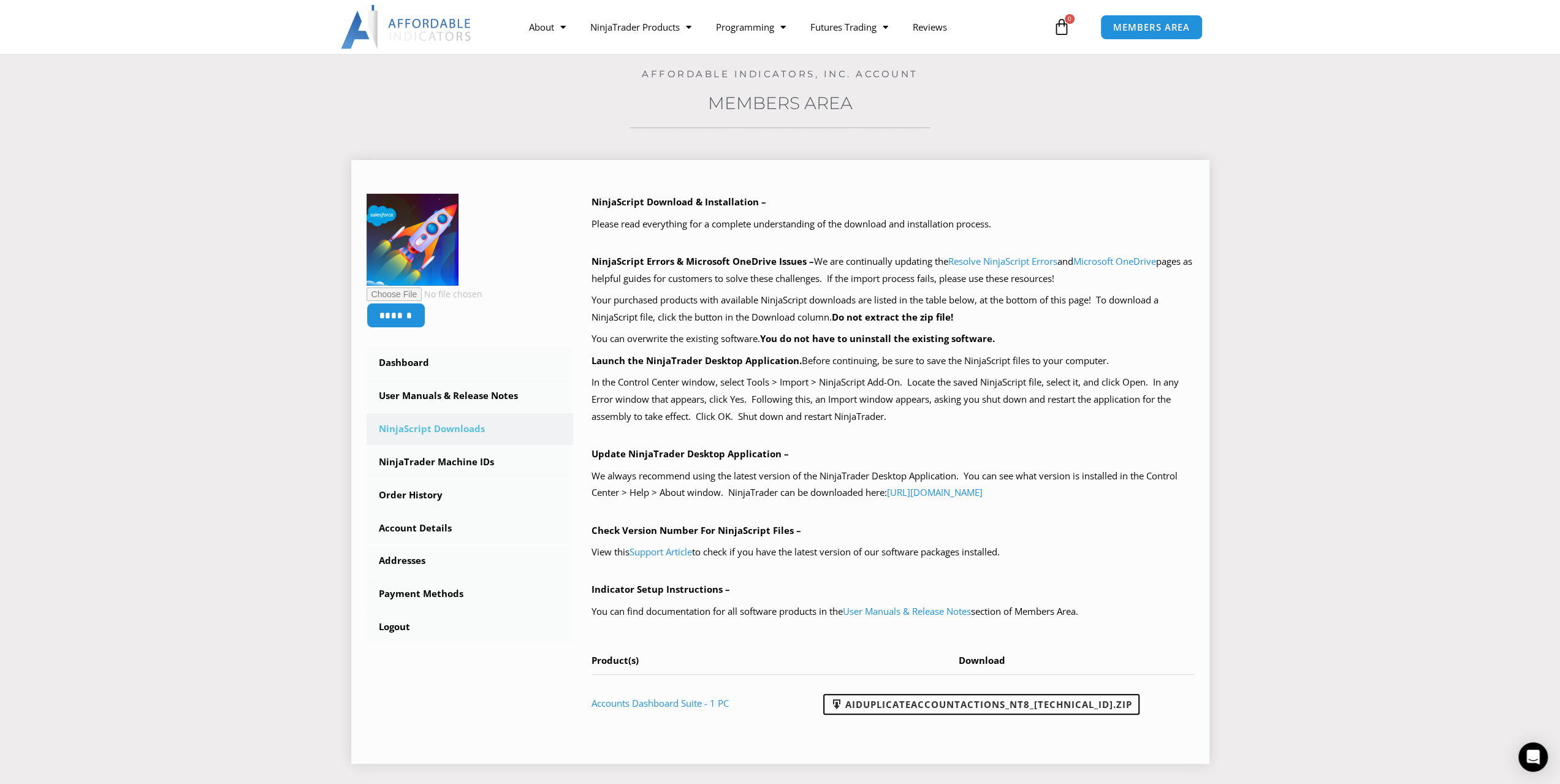
scroll to position [122, 0]
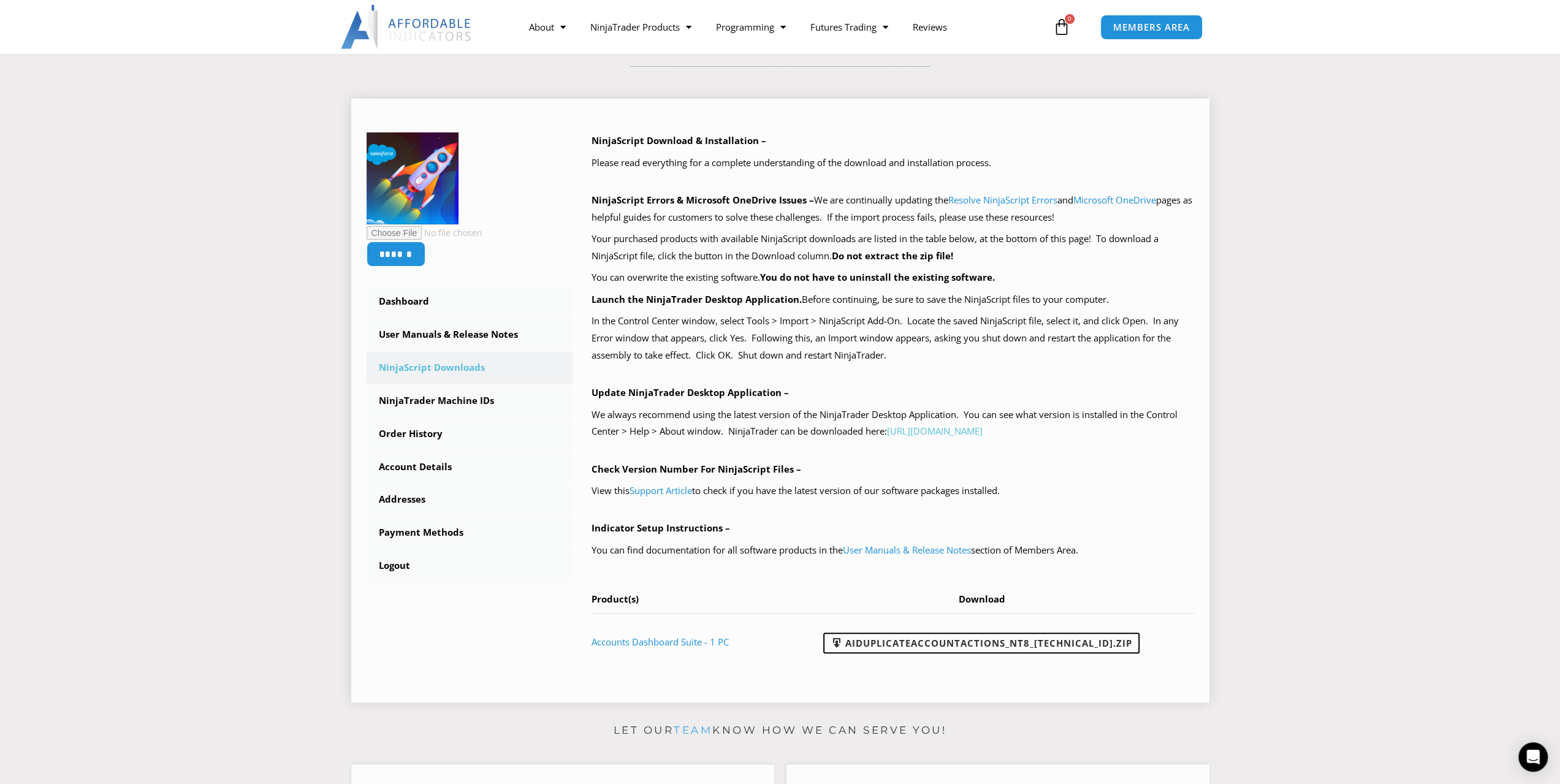
click at [982, 432] on link "[URL][DOMAIN_NAME]" at bounding box center [935, 430] width 96 height 12
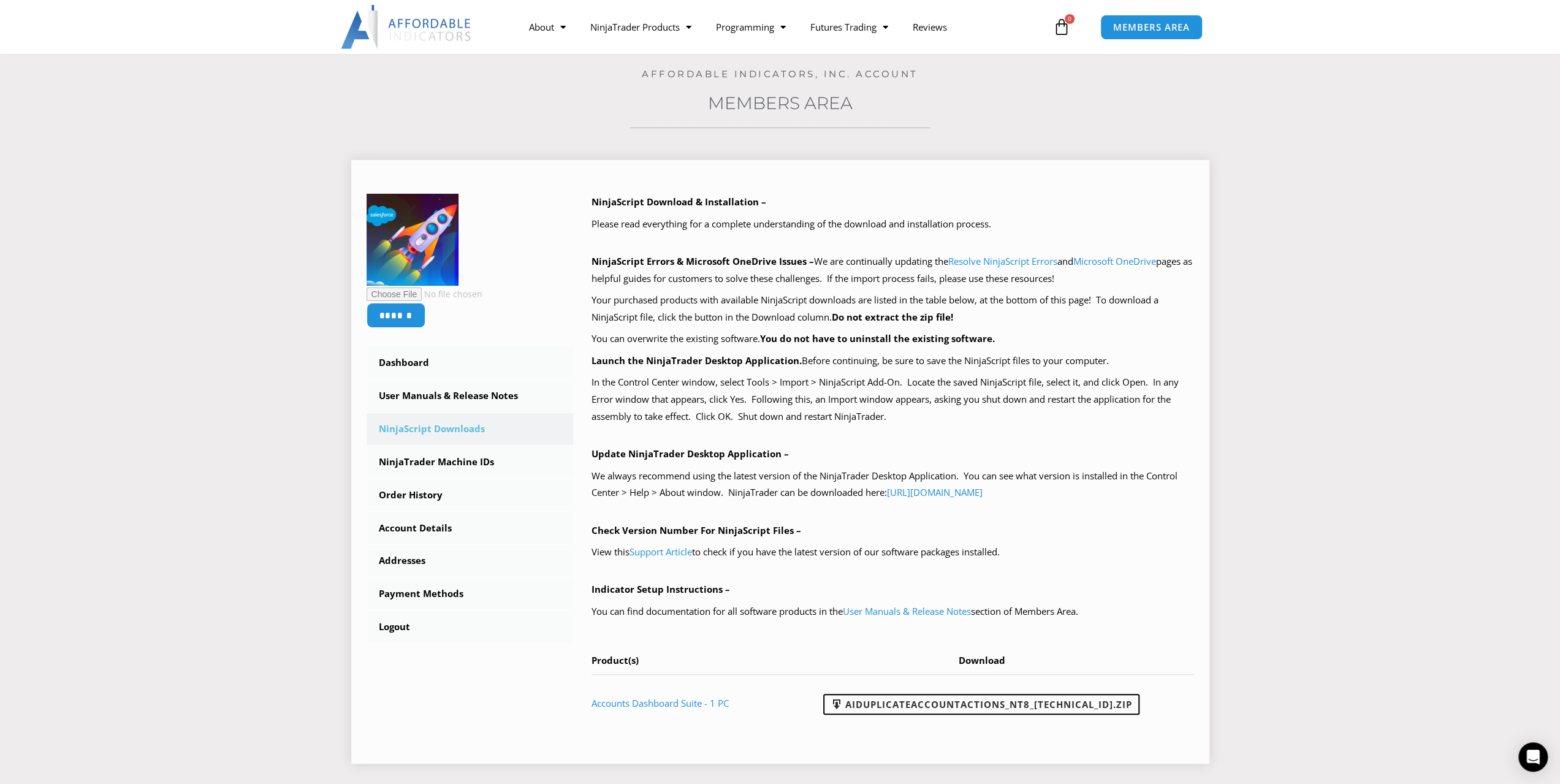
scroll to position [184, 0]
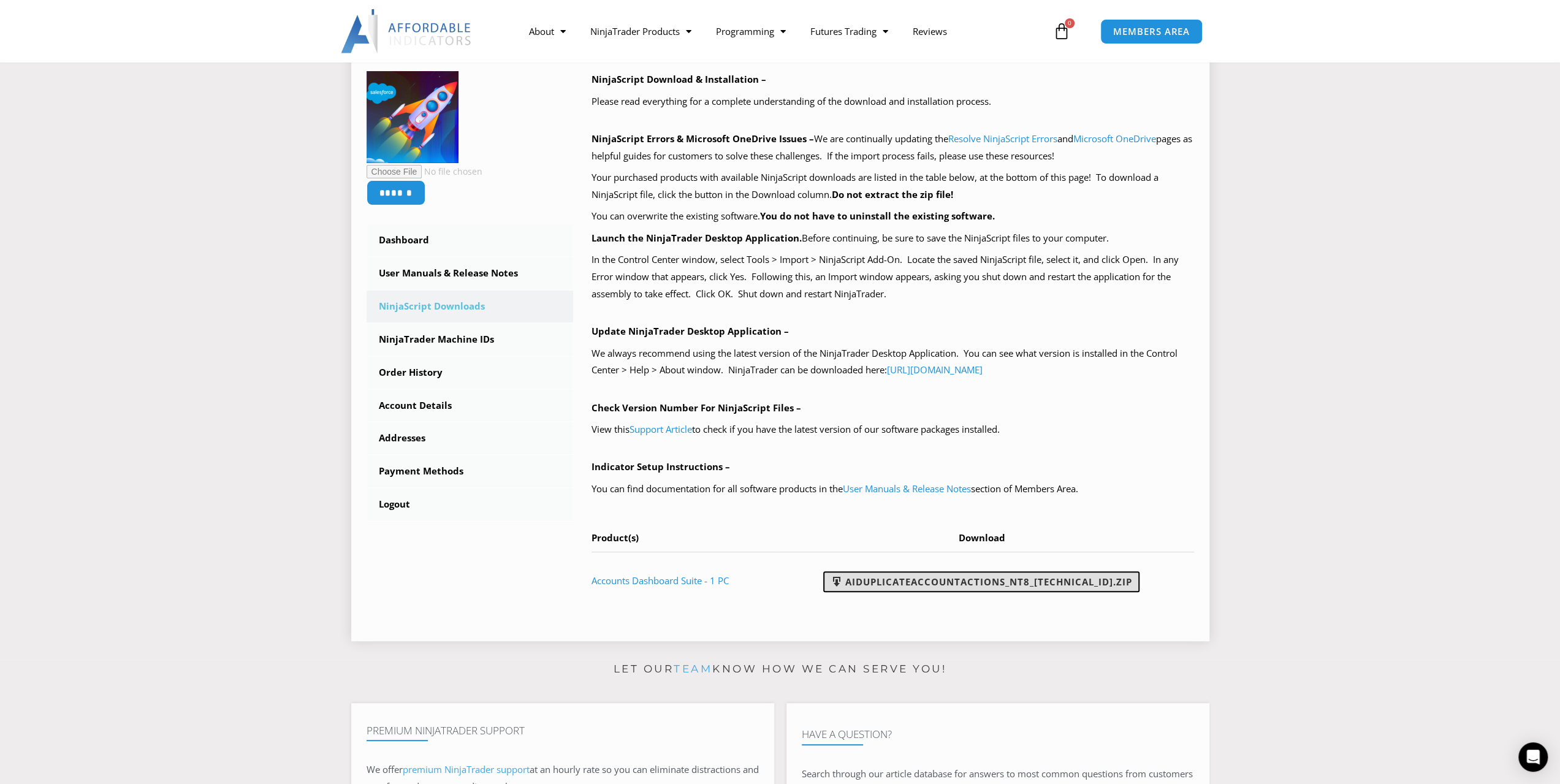
click at [1001, 581] on link "AIDuplicateAccountActions_NT8_25.2.5.1.zip" at bounding box center [981, 581] width 316 height 20
click at [891, 486] on link "User Manuals & Release Notes" at bounding box center [906, 488] width 128 height 12
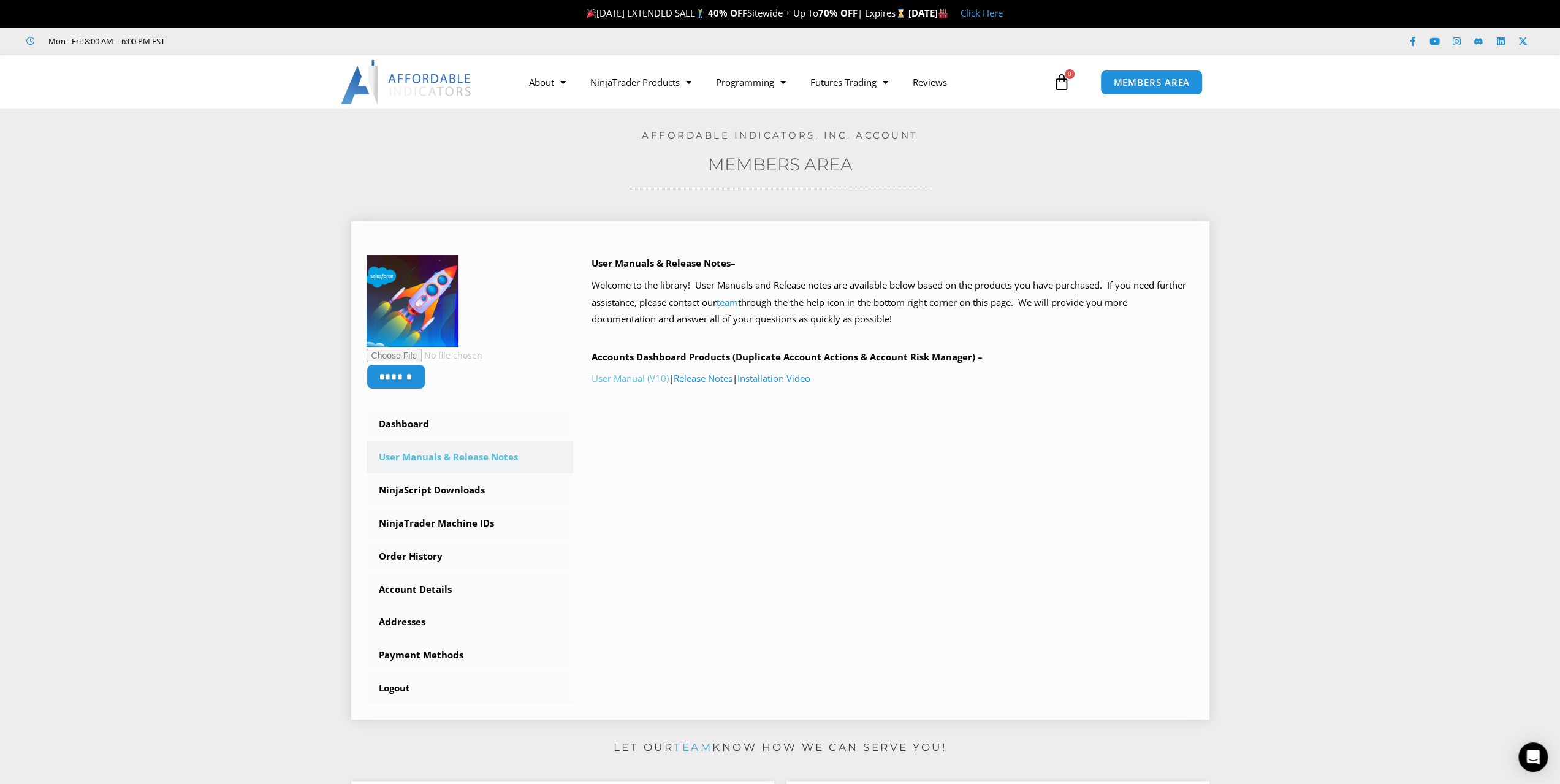
click at [635, 378] on link "User Manual (V10)" at bounding box center [630, 378] width 77 height 12
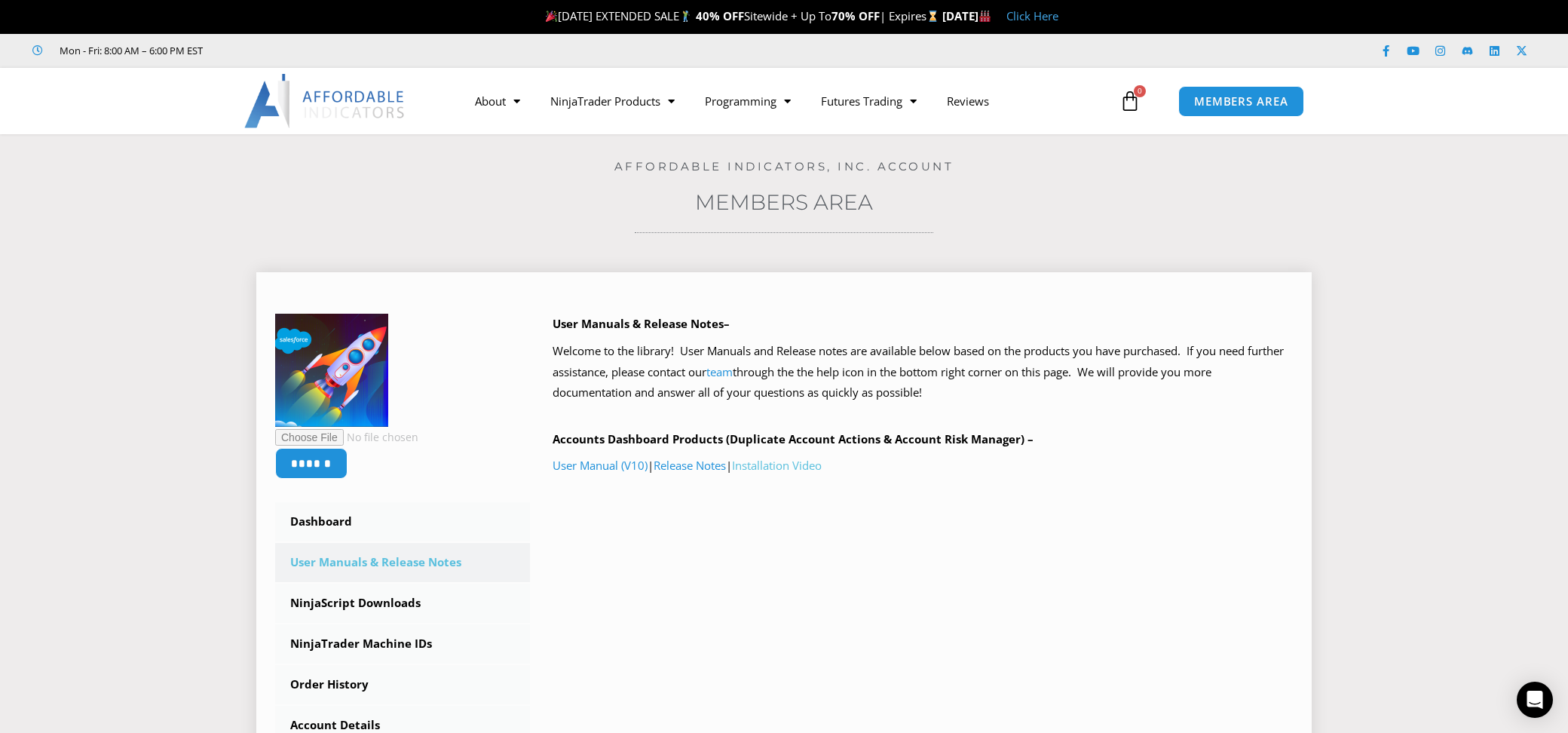
click at [795, 463] on link "Installation Video" at bounding box center [777, 465] width 90 height 15
